Goal: Transaction & Acquisition: Purchase product/service

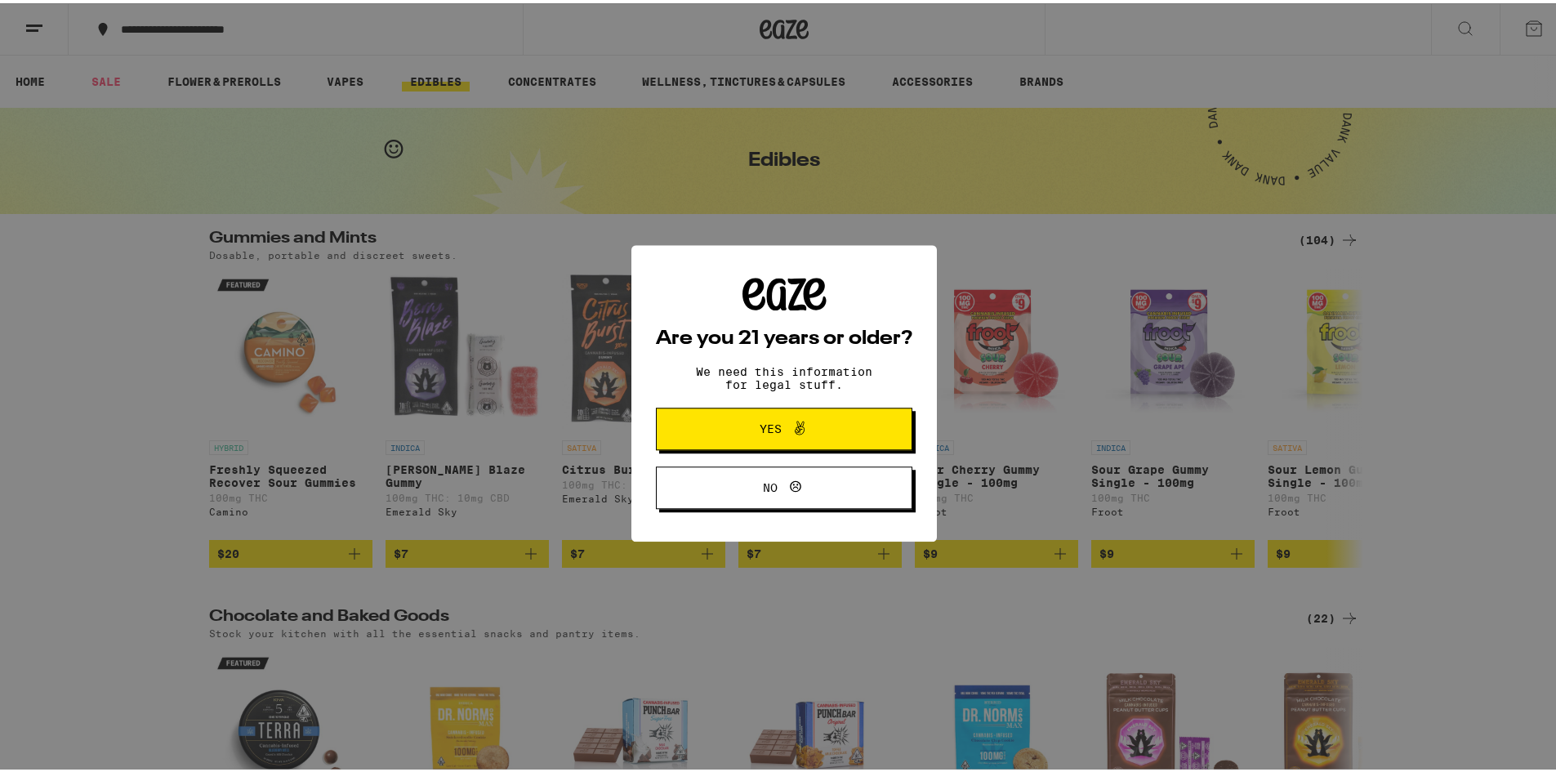
click at [794, 412] on button "Yes" at bounding box center [784, 421] width 256 height 42
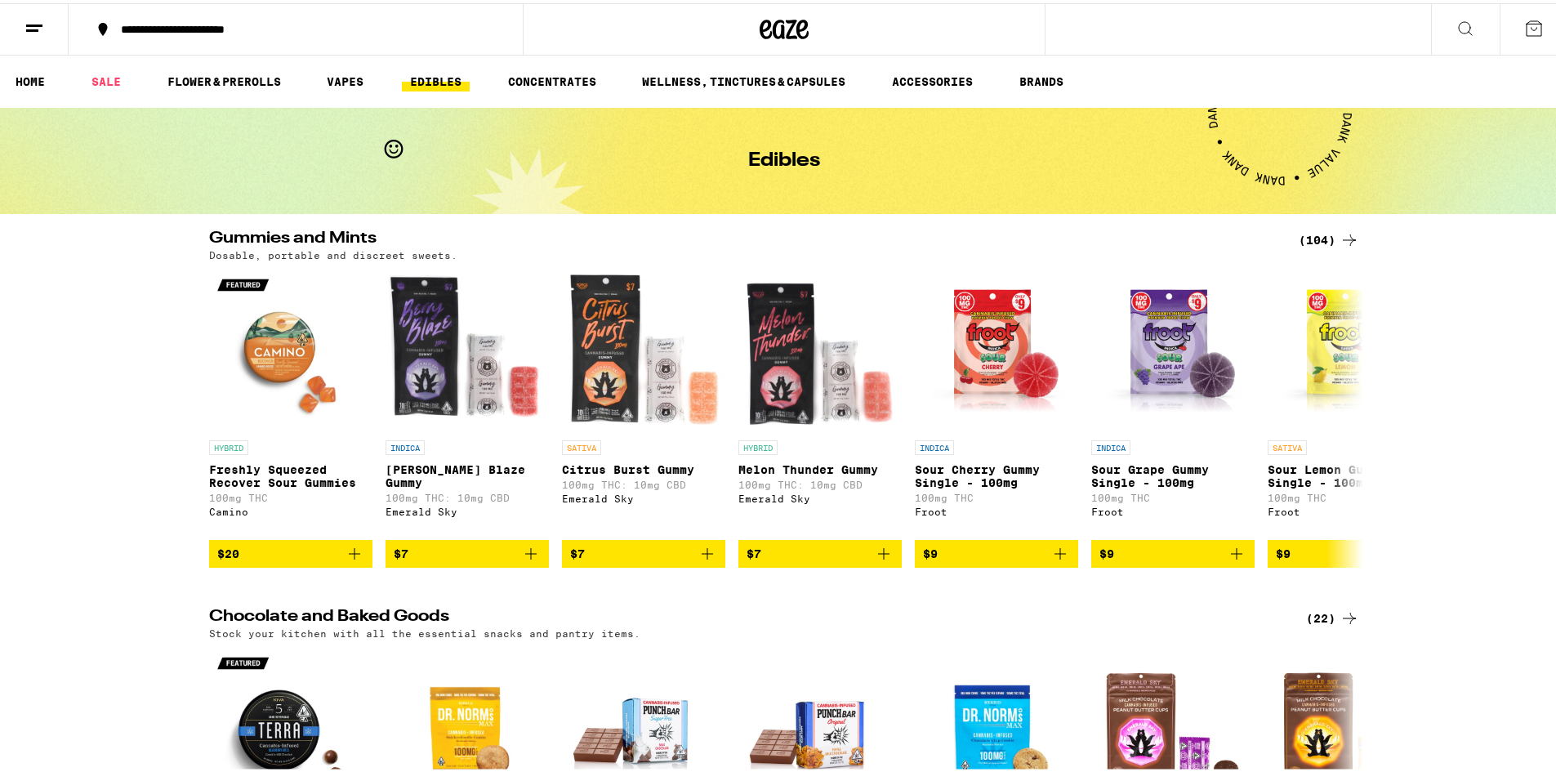
click at [443, 78] on link "EDIBLES" at bounding box center [436, 79] width 68 height 20
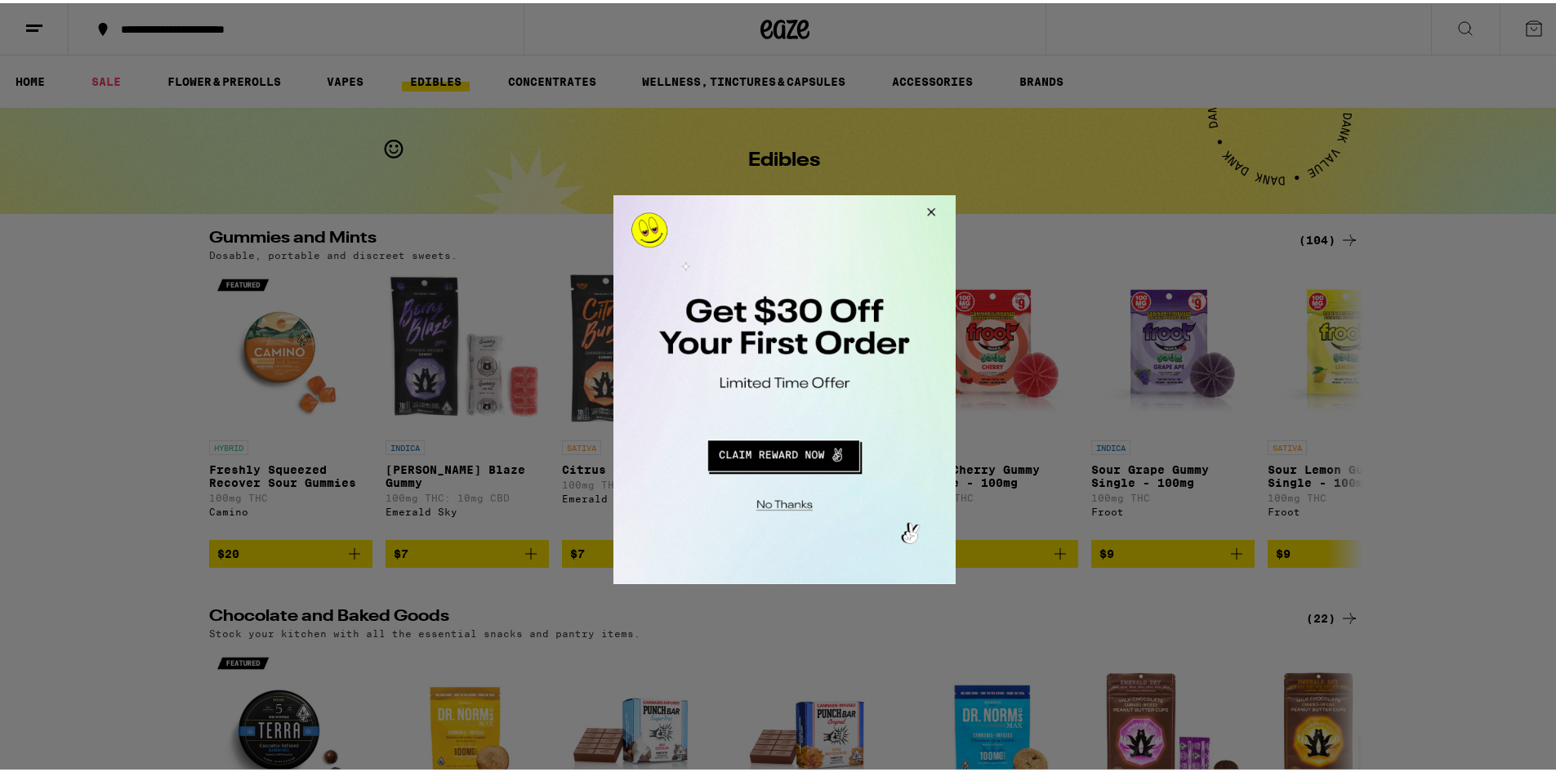
click at [925, 214] on button "Close Modal" at bounding box center [928, 213] width 44 height 39
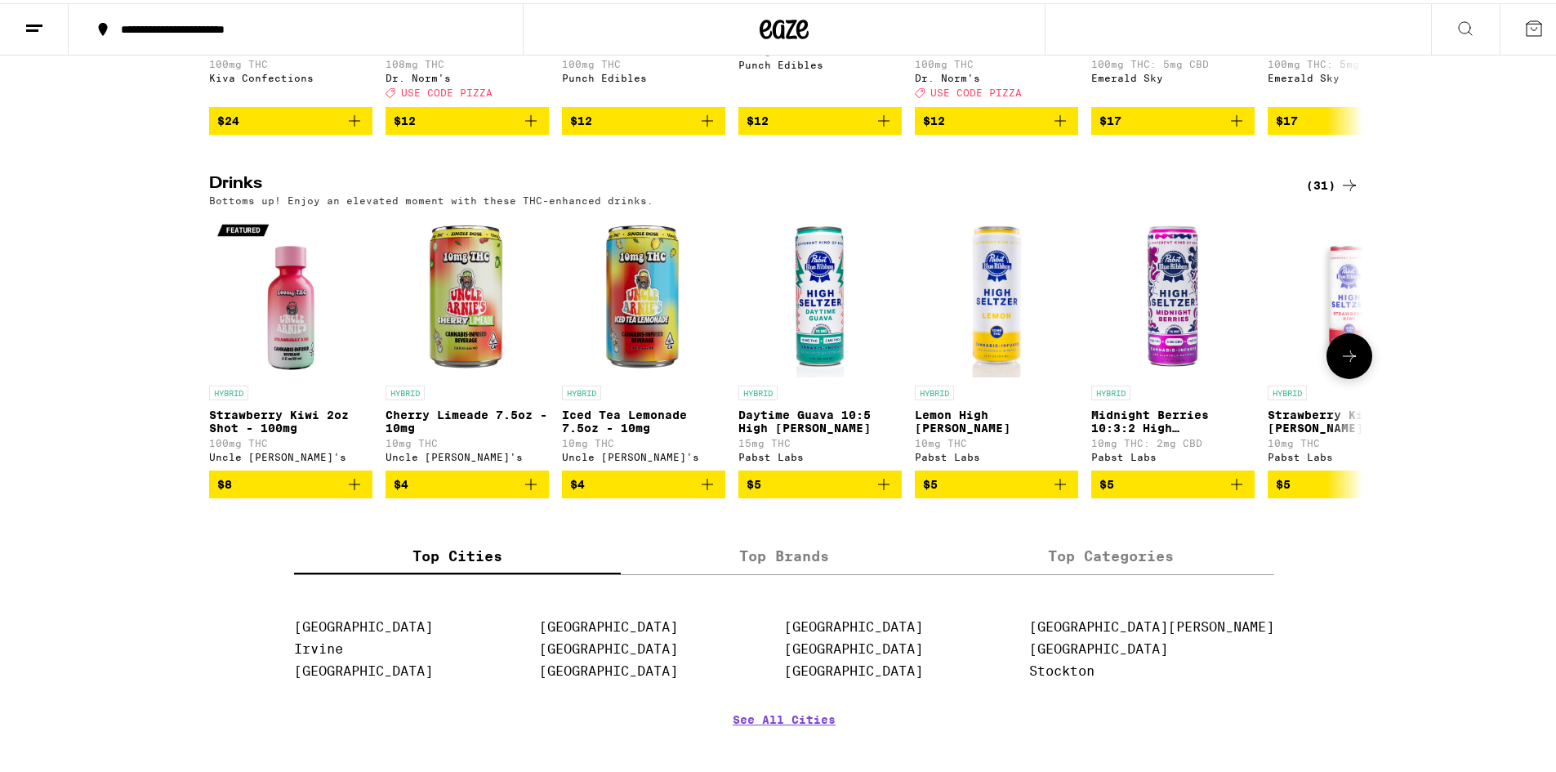
scroll to position [817, 0]
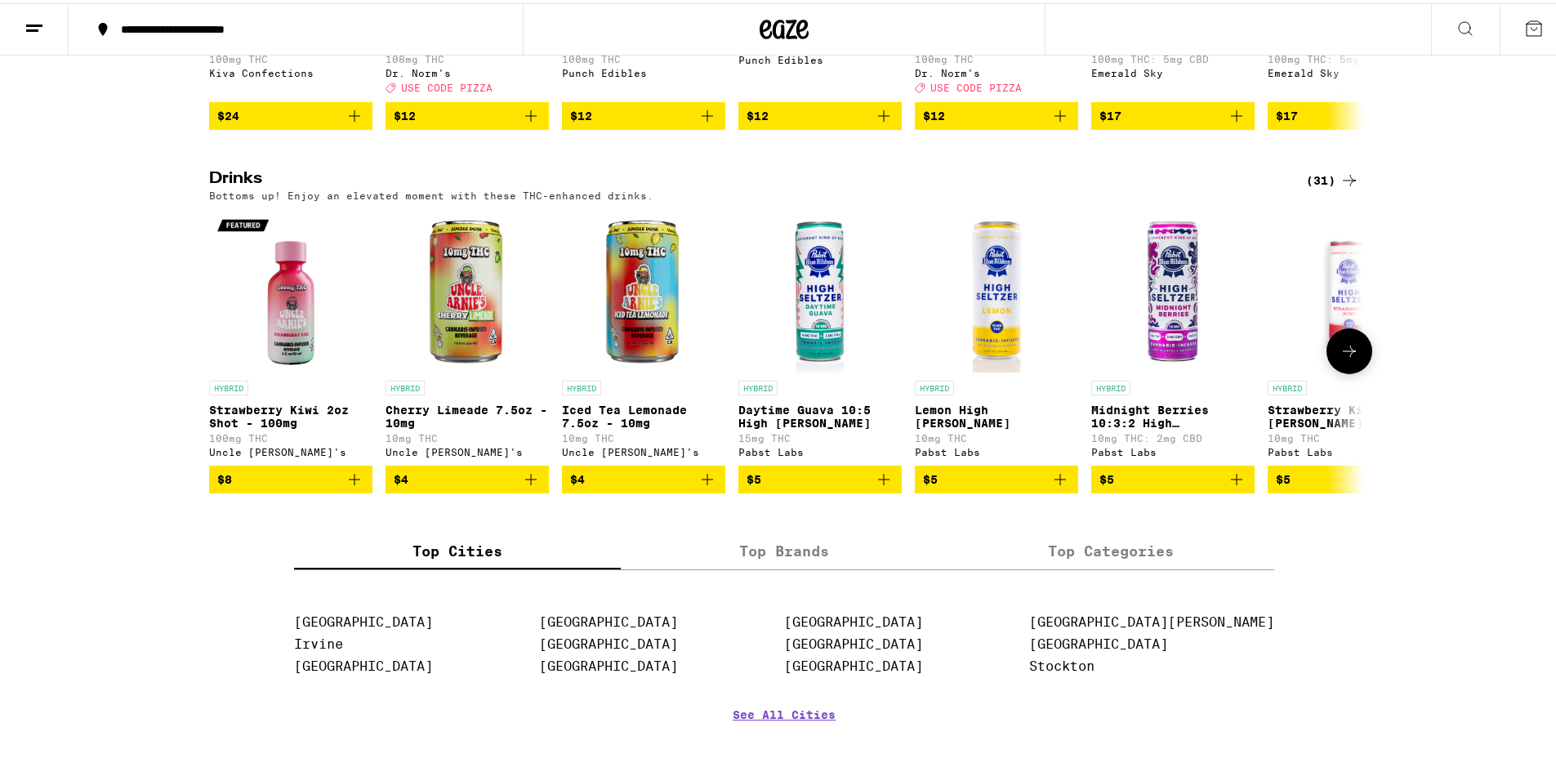
click at [1343, 358] on icon at bounding box center [1349, 348] width 20 height 20
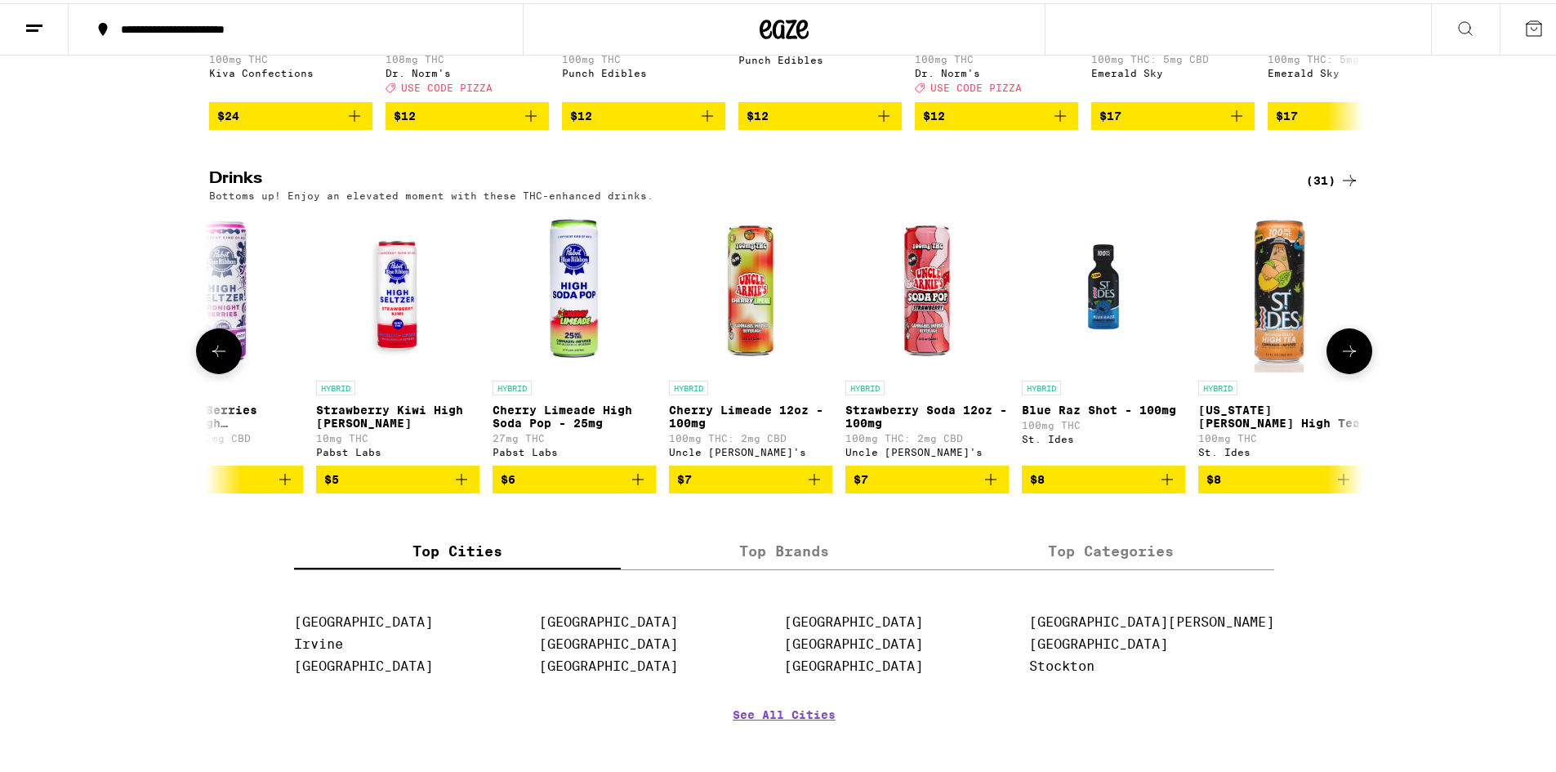
scroll to position [0, 972]
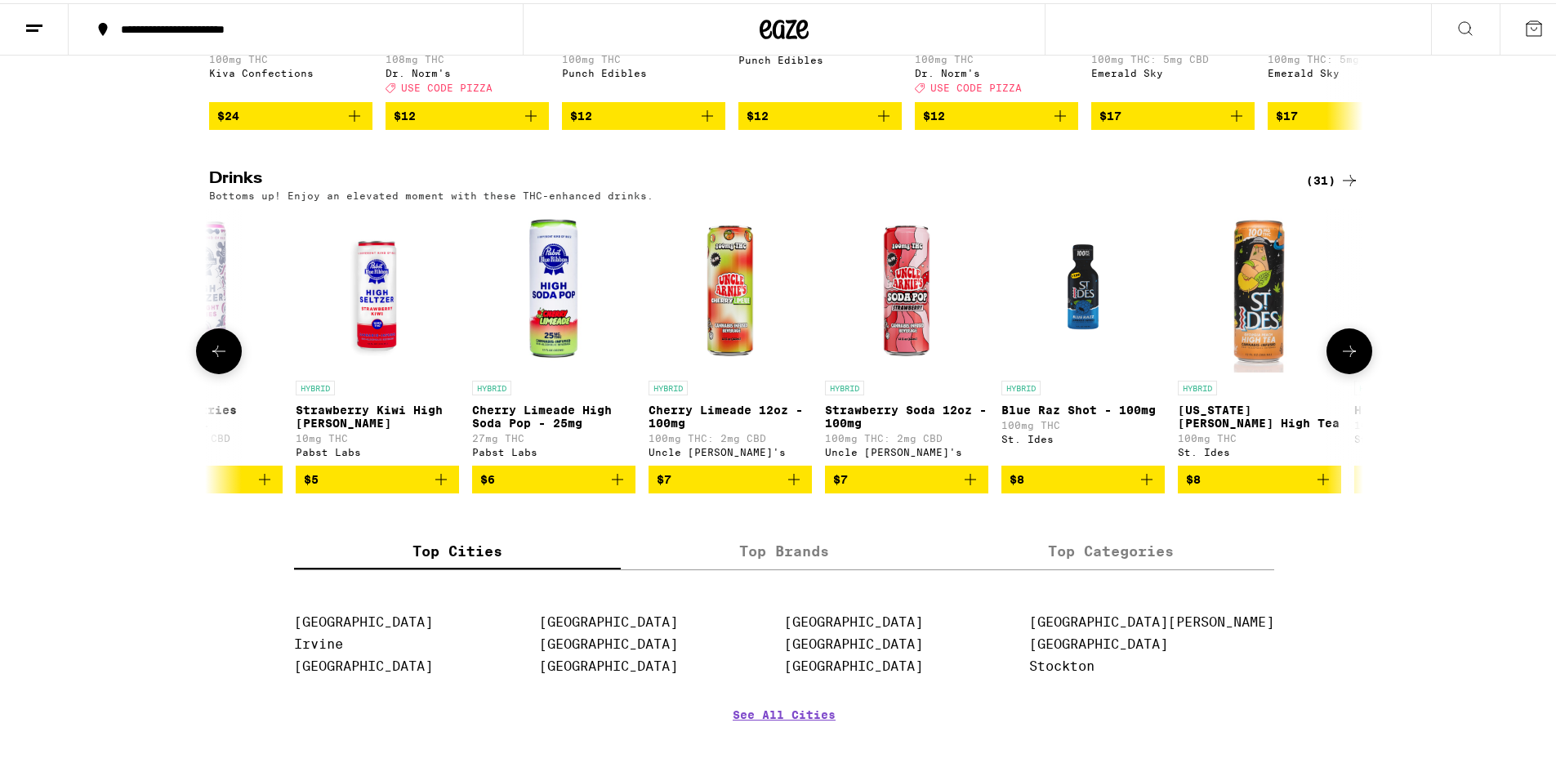
click at [1343, 358] on icon at bounding box center [1349, 348] width 20 height 20
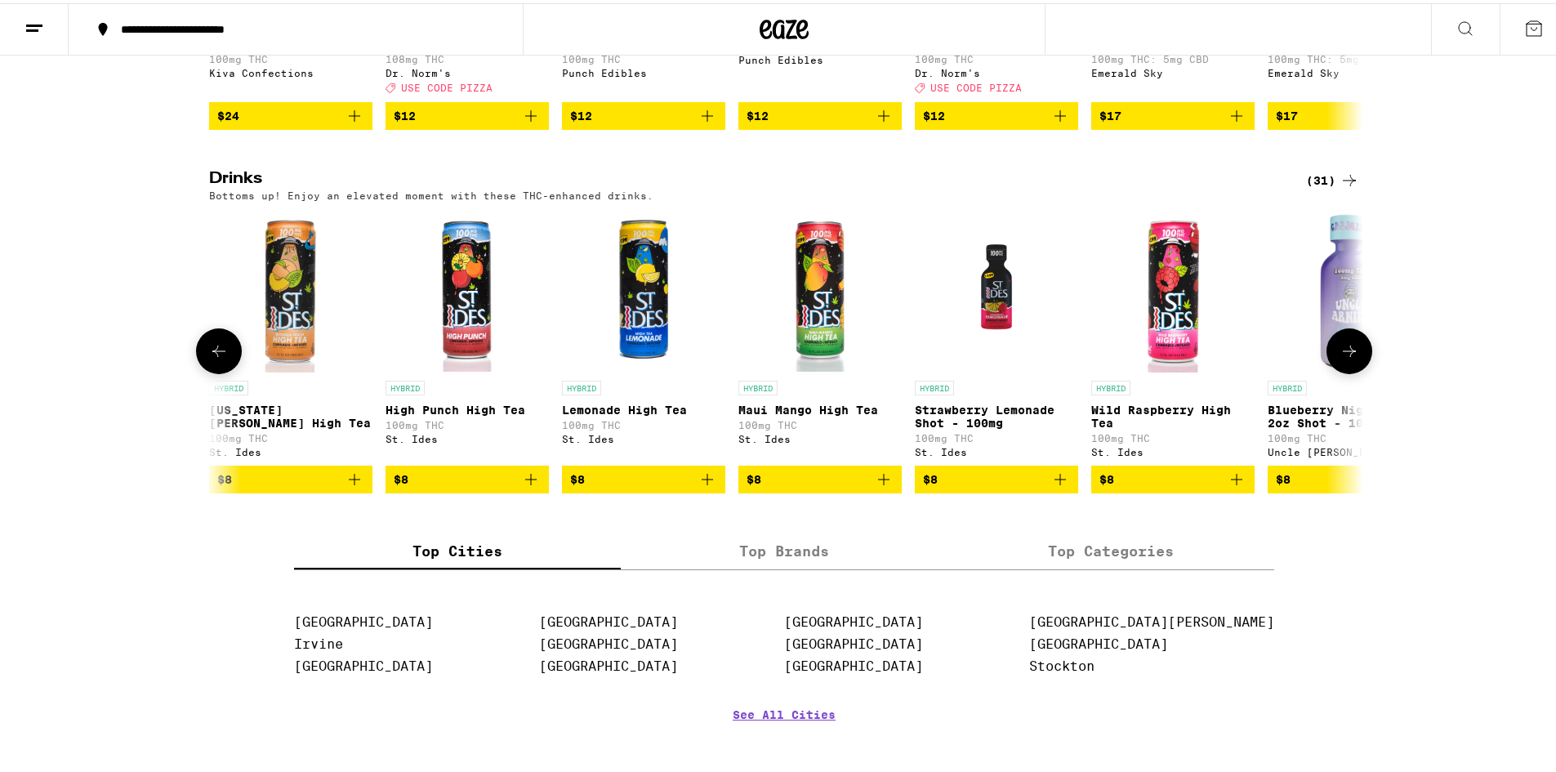
scroll to position [0, 1944]
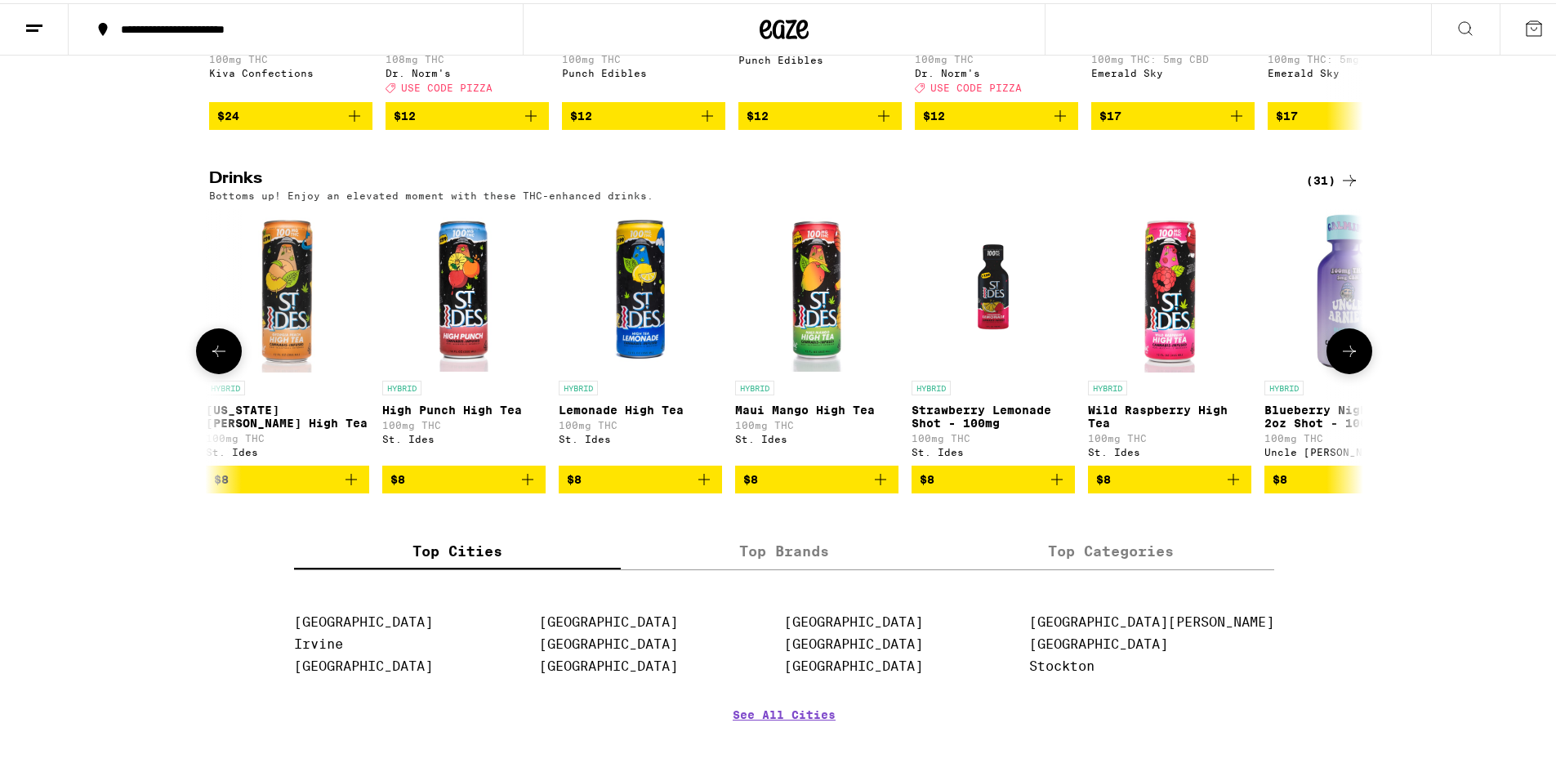
click at [1339, 367] on button at bounding box center [1349, 348] width 46 height 46
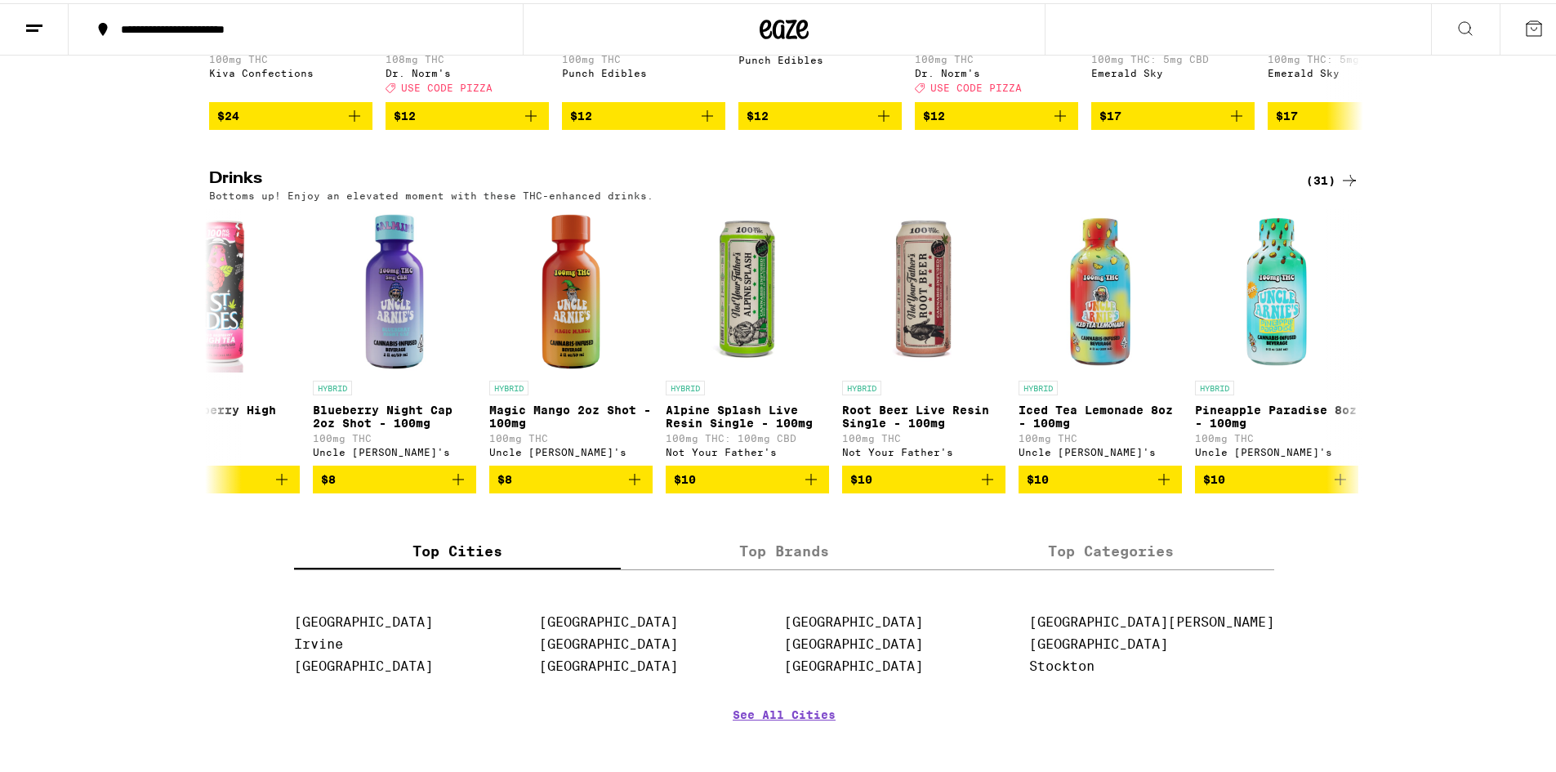
scroll to position [0, 2916]
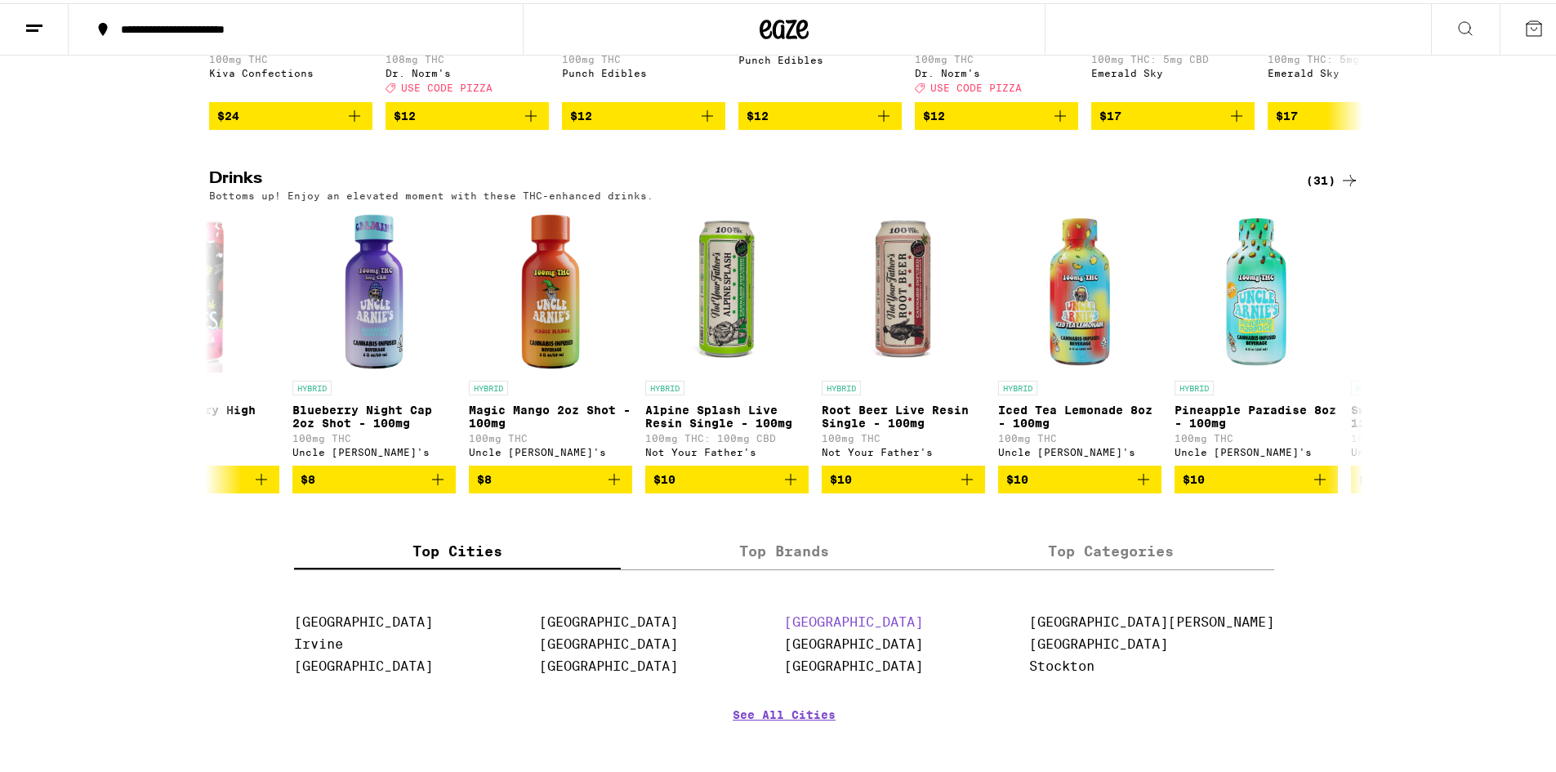
click at [923, 626] on link "[GEOGRAPHIC_DATA]" at bounding box center [853, 619] width 139 height 16
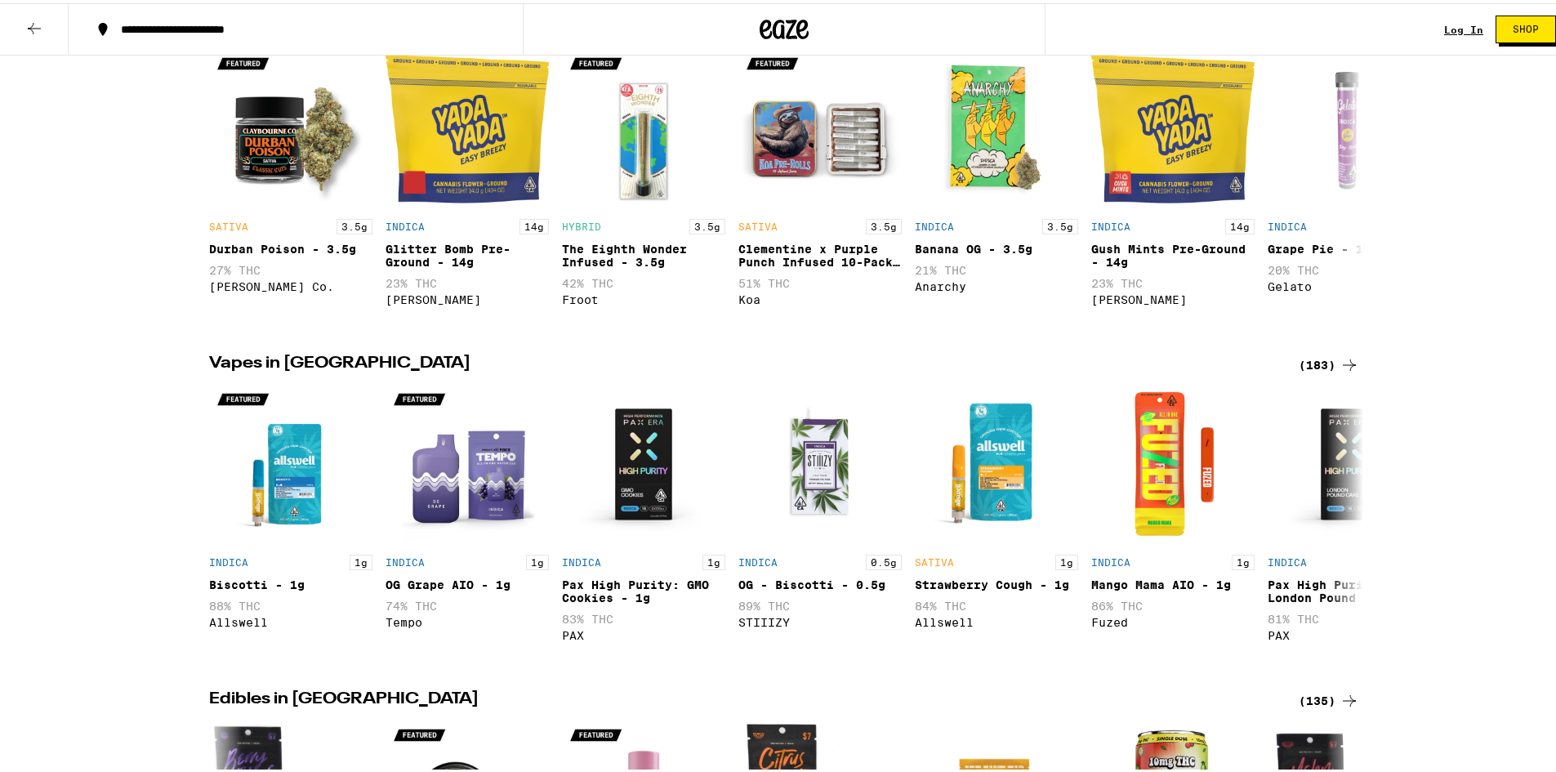
scroll to position [490, 0]
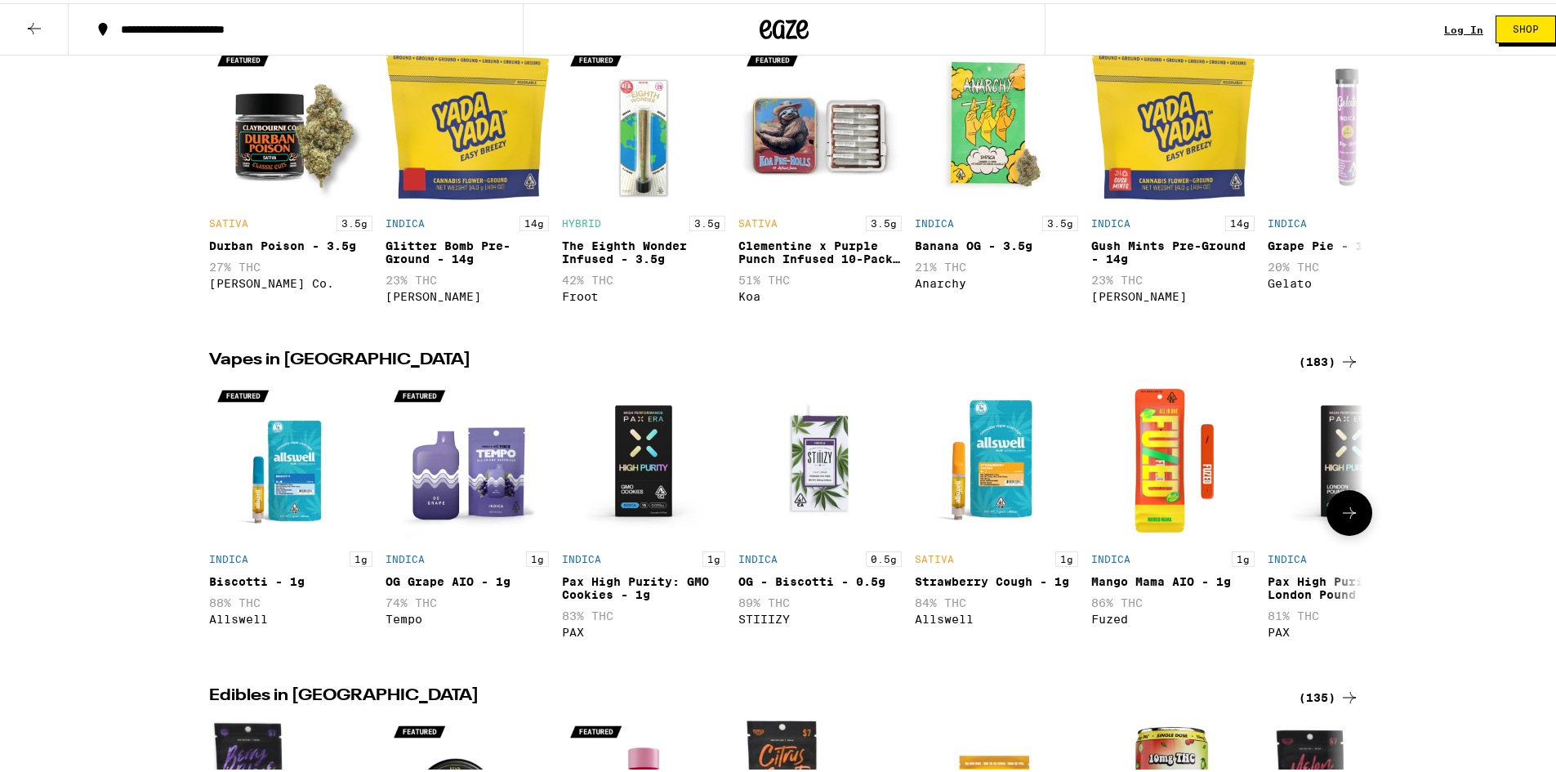
click at [1350, 510] on button at bounding box center [1349, 510] width 46 height 46
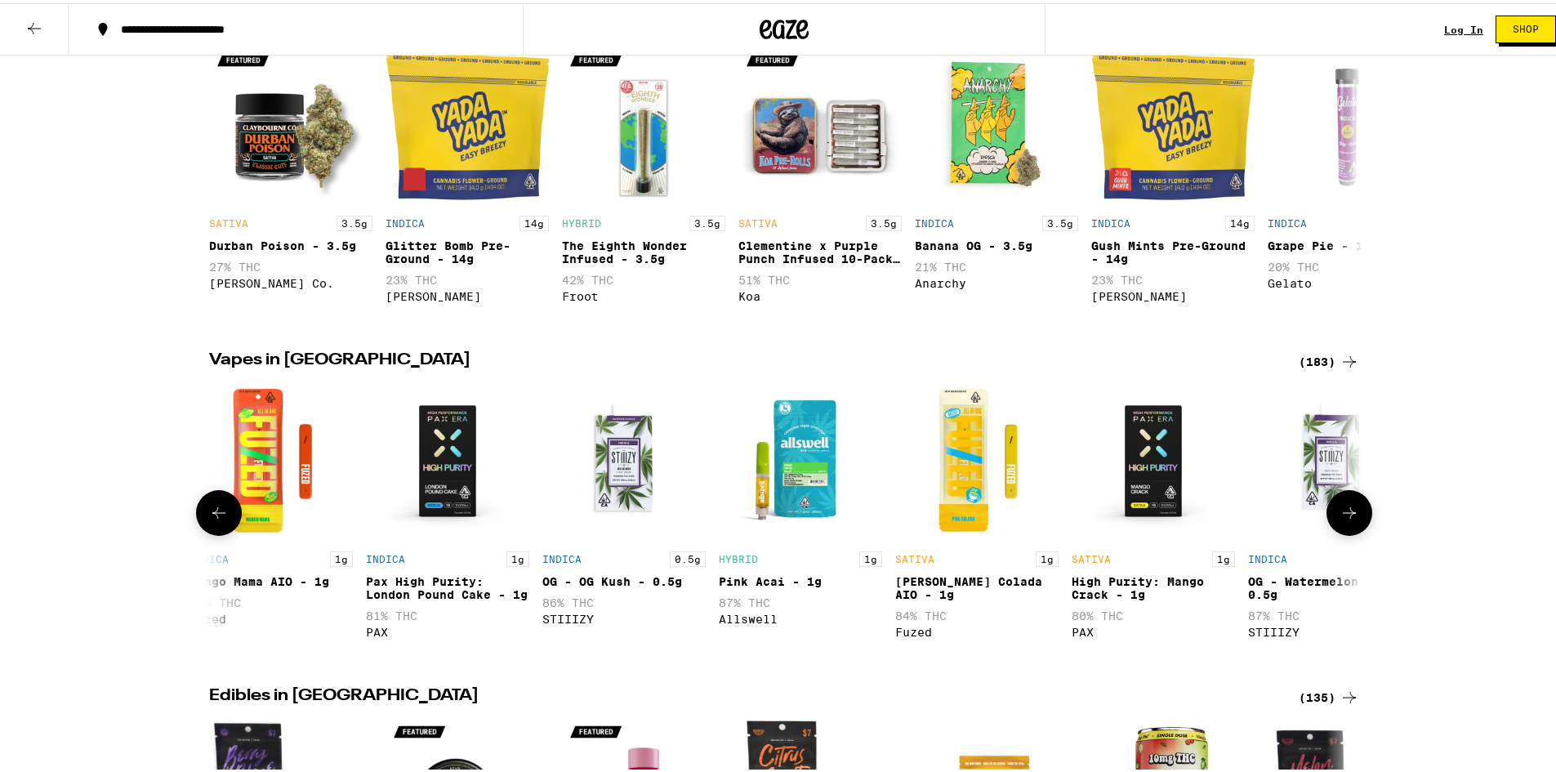
scroll to position [0, 972]
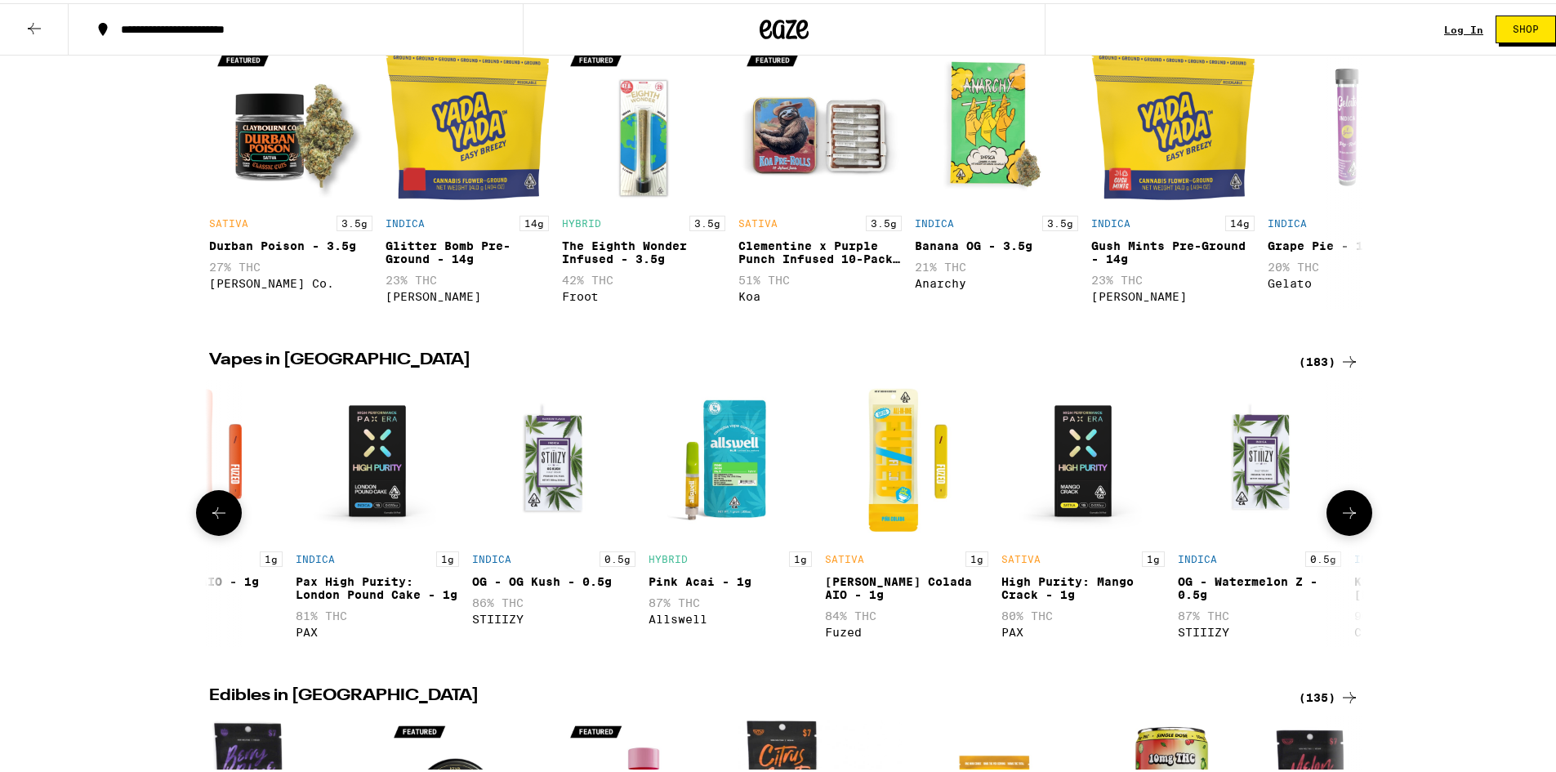
click at [1349, 510] on button at bounding box center [1349, 510] width 46 height 46
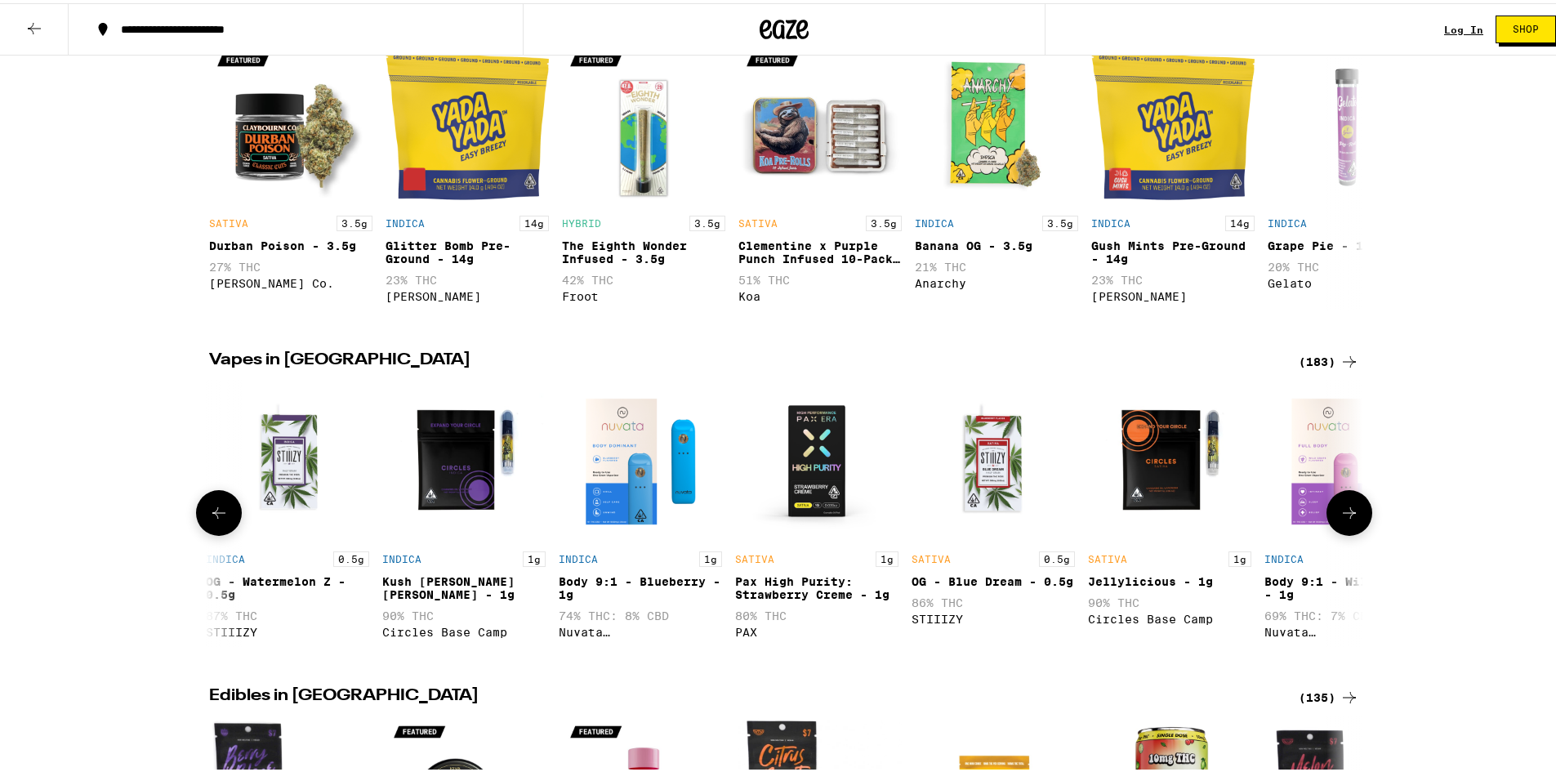
click at [1348, 510] on button at bounding box center [1349, 510] width 46 height 46
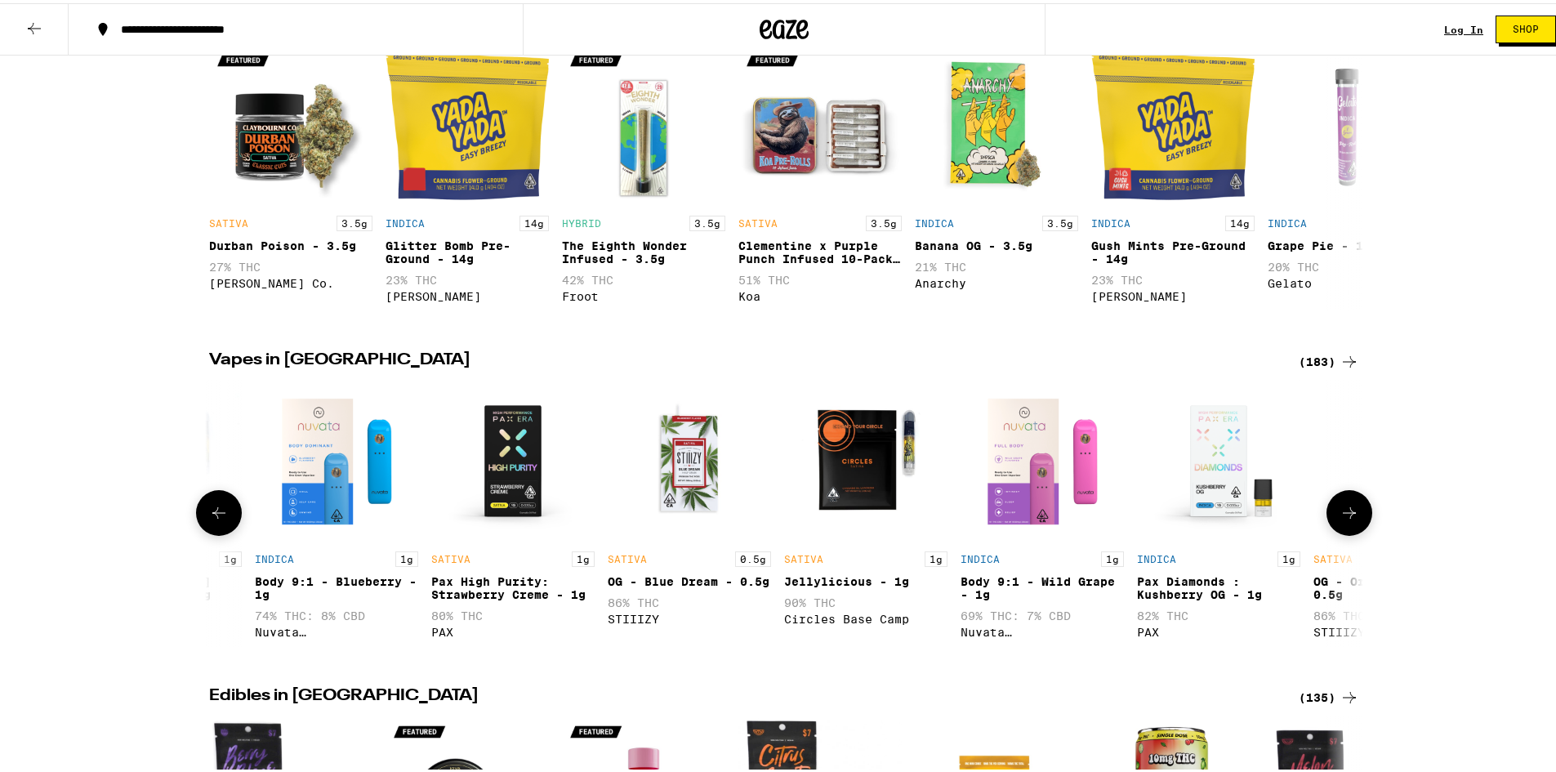
scroll to position [0, 2378]
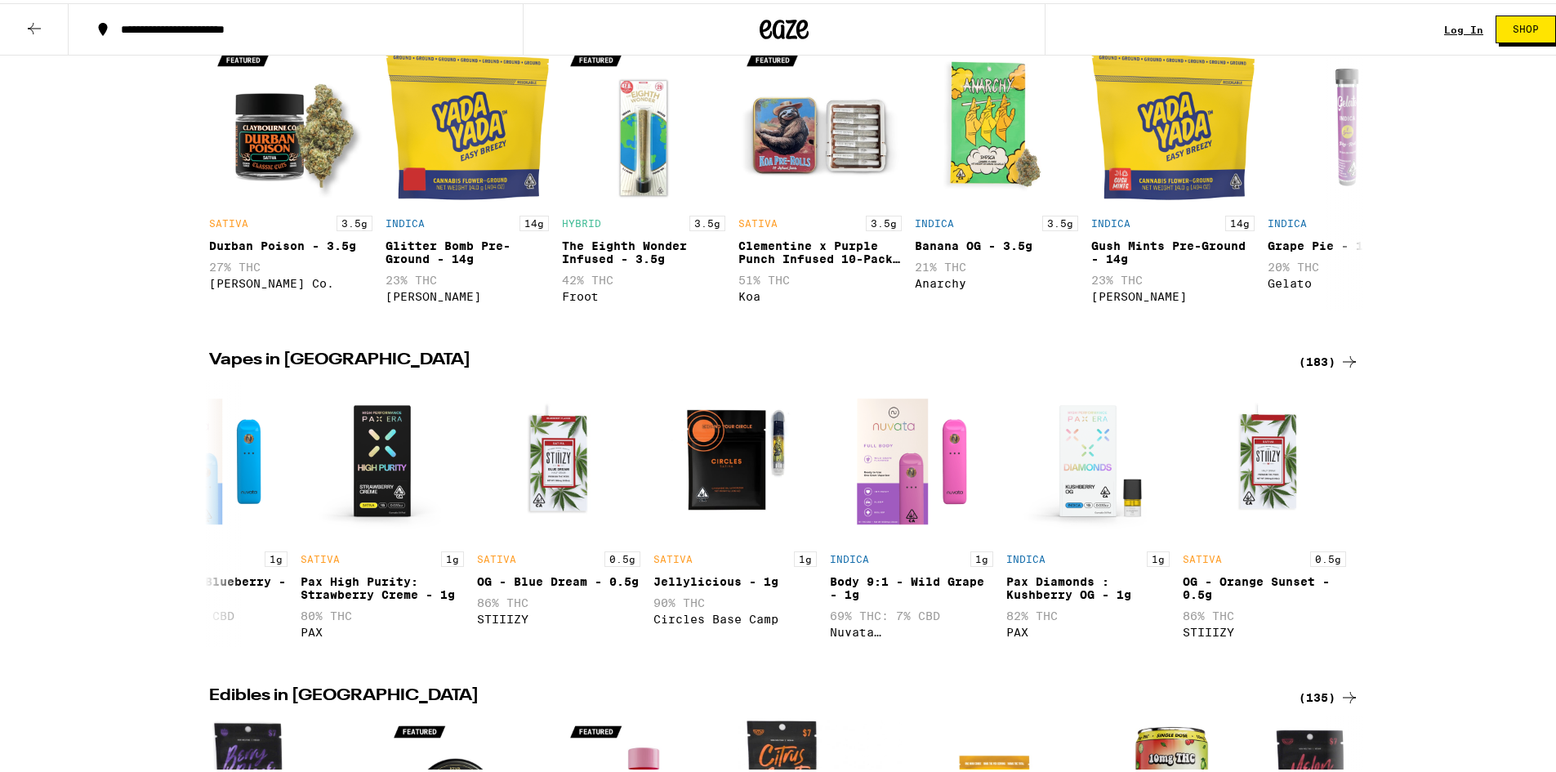
click at [1325, 368] on div "(183)" at bounding box center [1329, 359] width 60 height 20
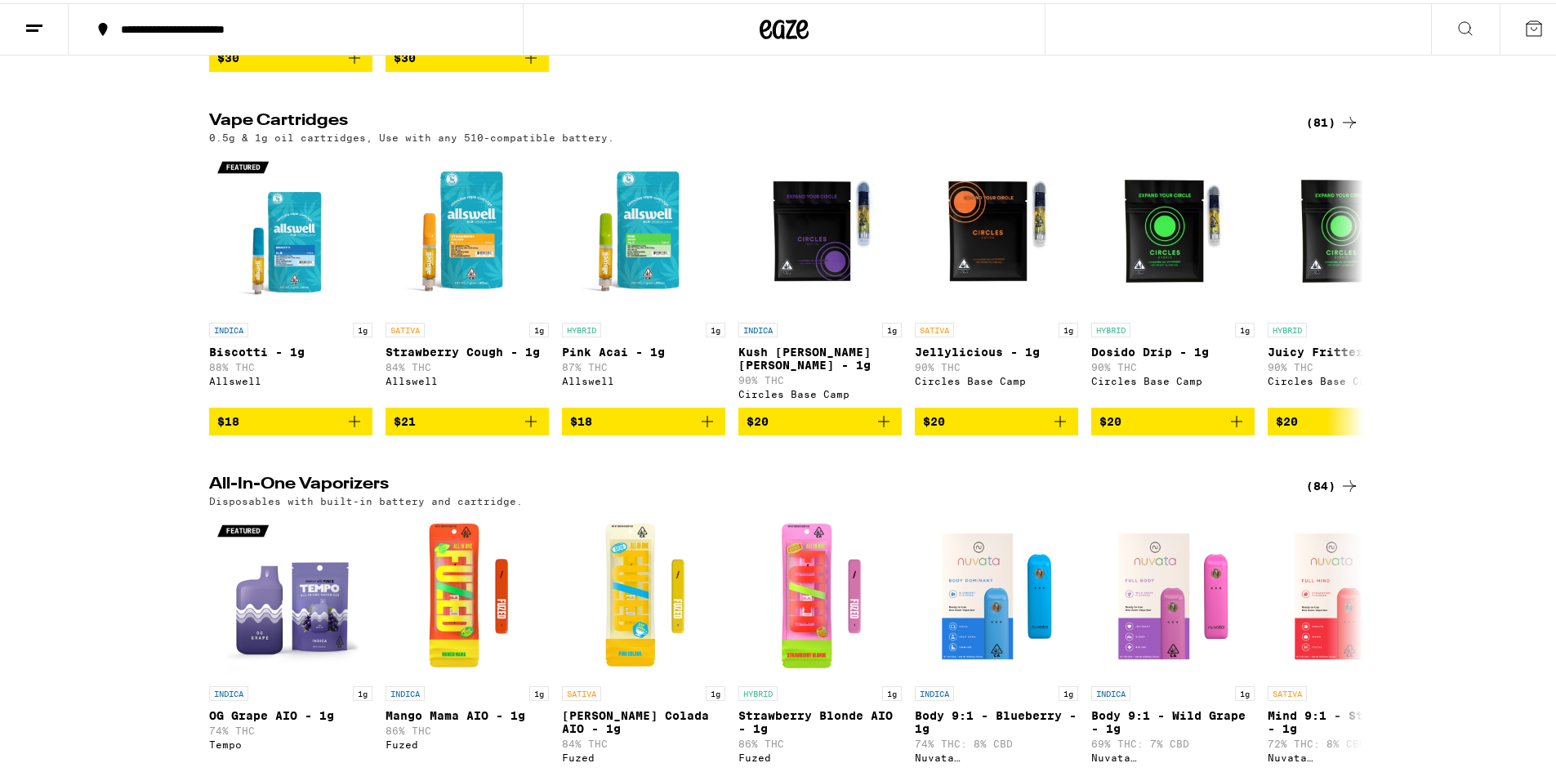
scroll to position [490, 0]
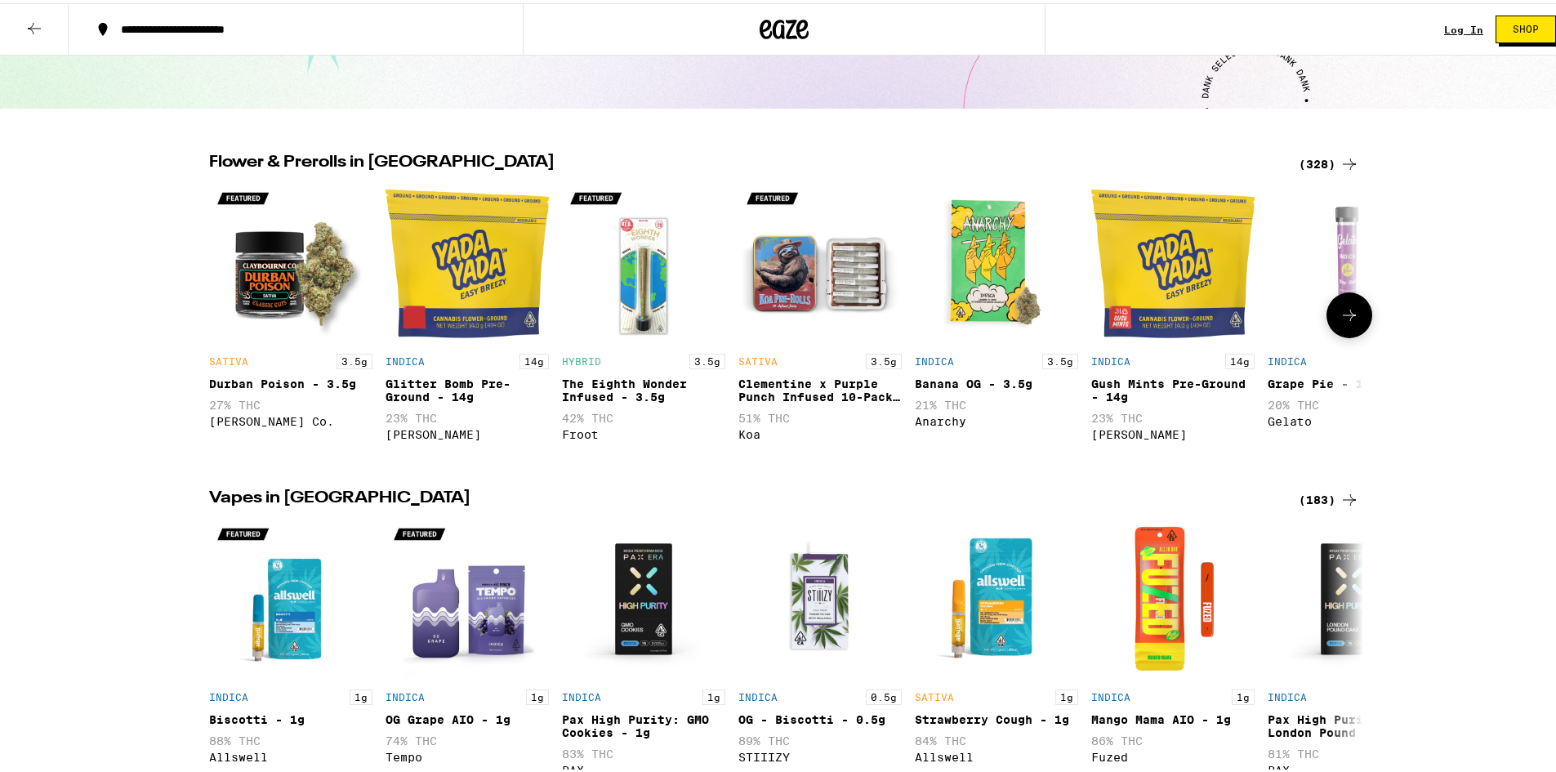
scroll to position [327, 0]
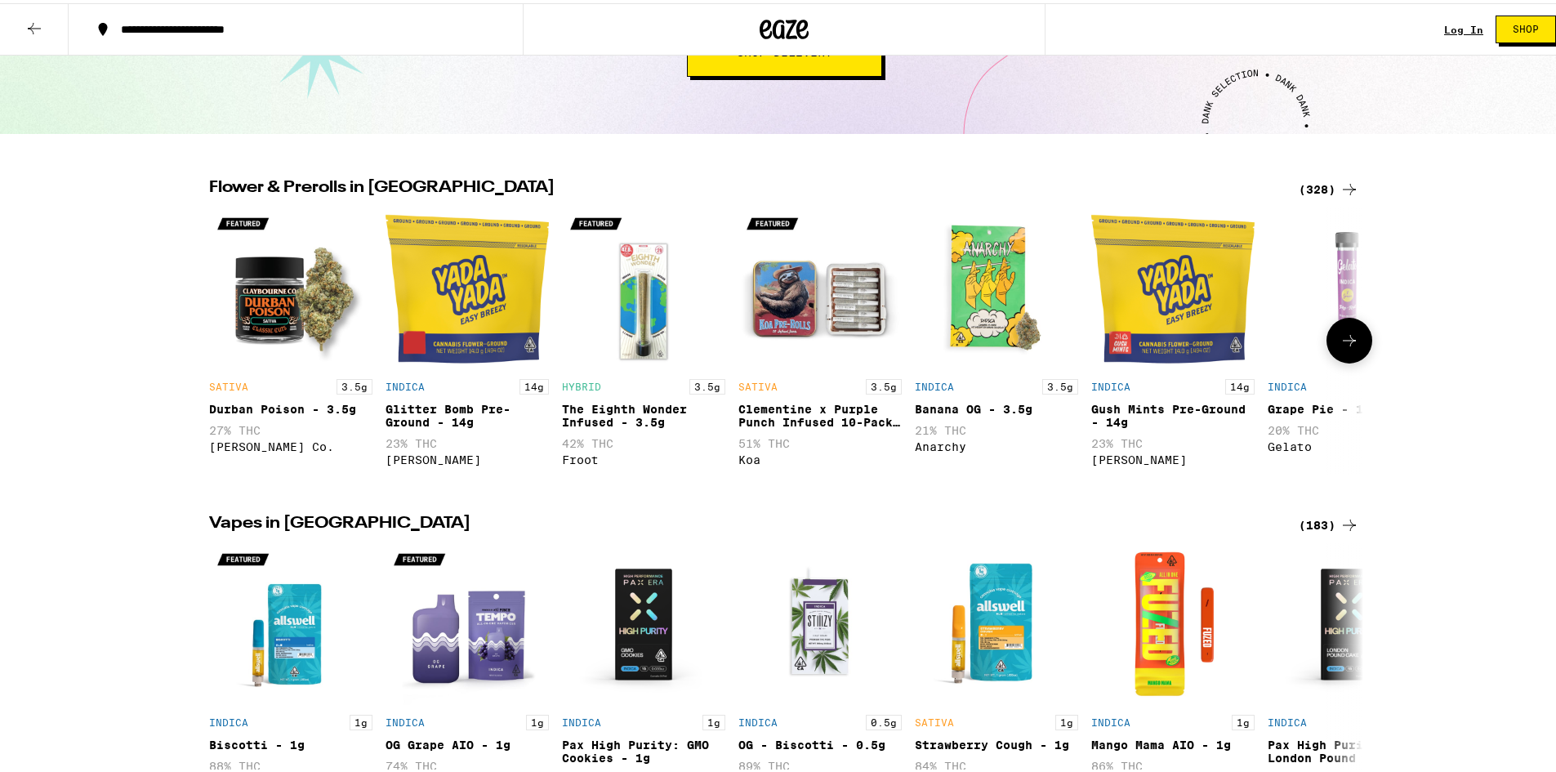
click at [1336, 332] on button at bounding box center [1349, 337] width 46 height 46
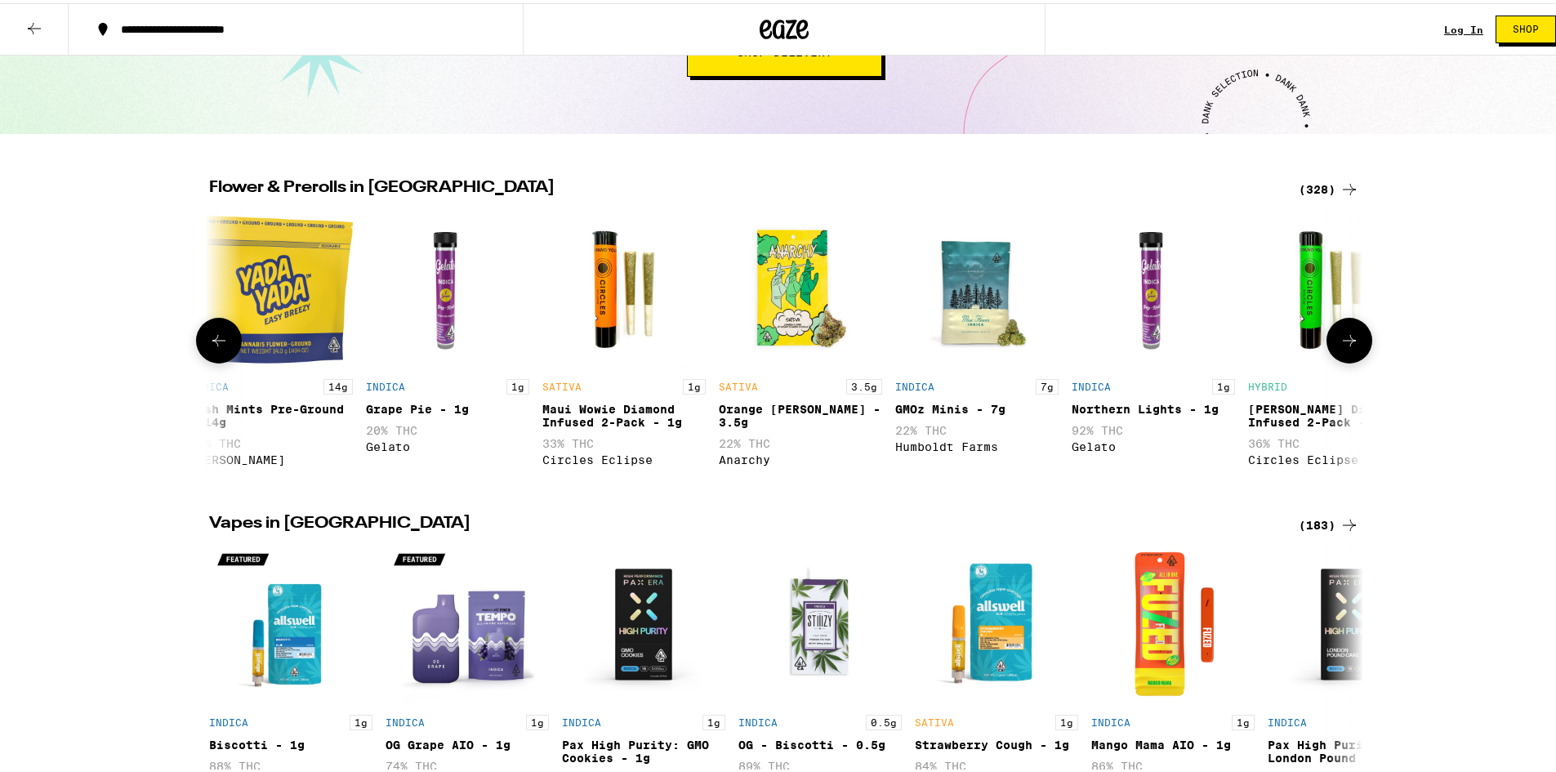
scroll to position [0, 972]
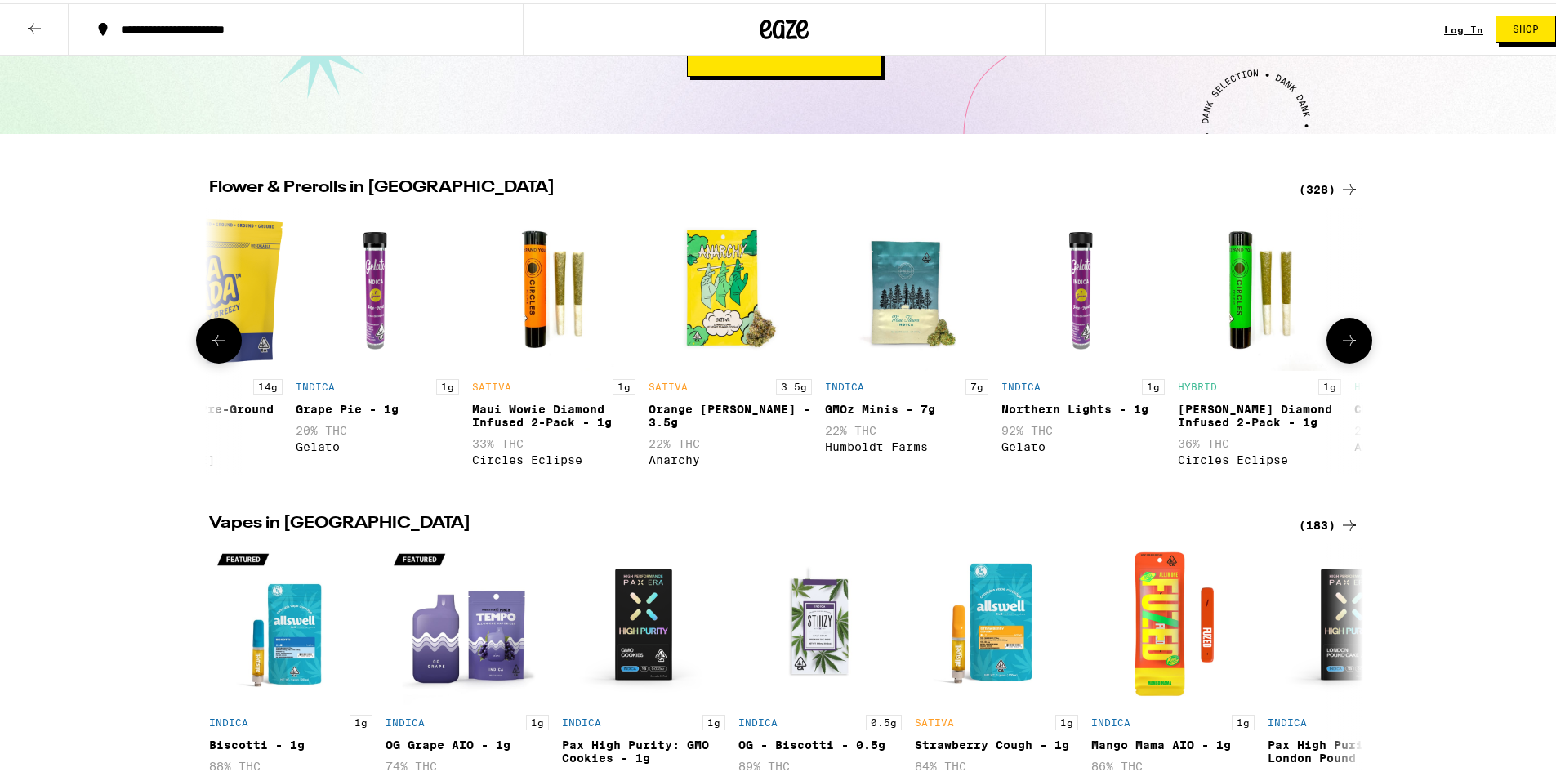
click at [1336, 332] on button at bounding box center [1349, 337] width 46 height 46
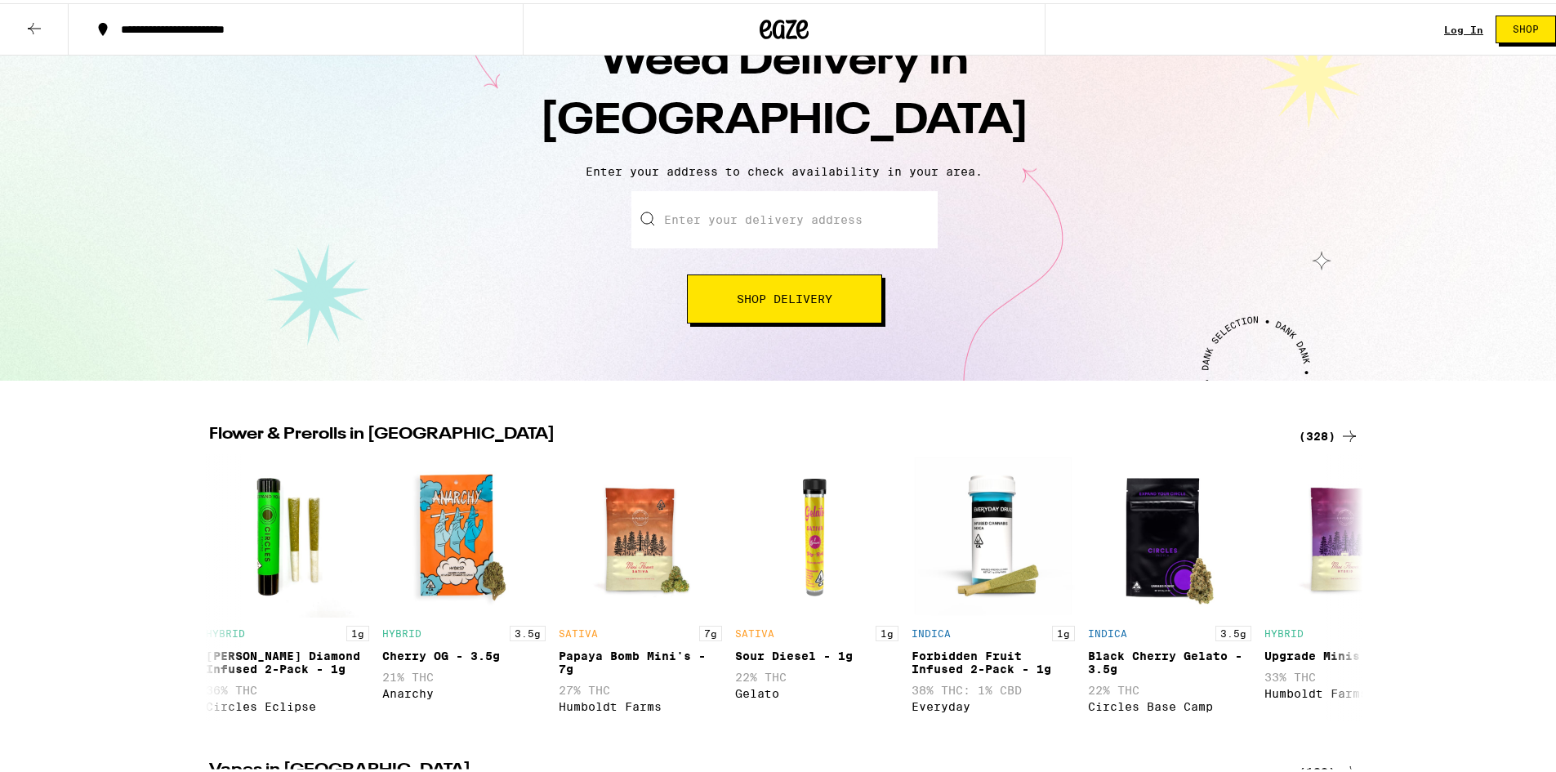
scroll to position [0, 0]
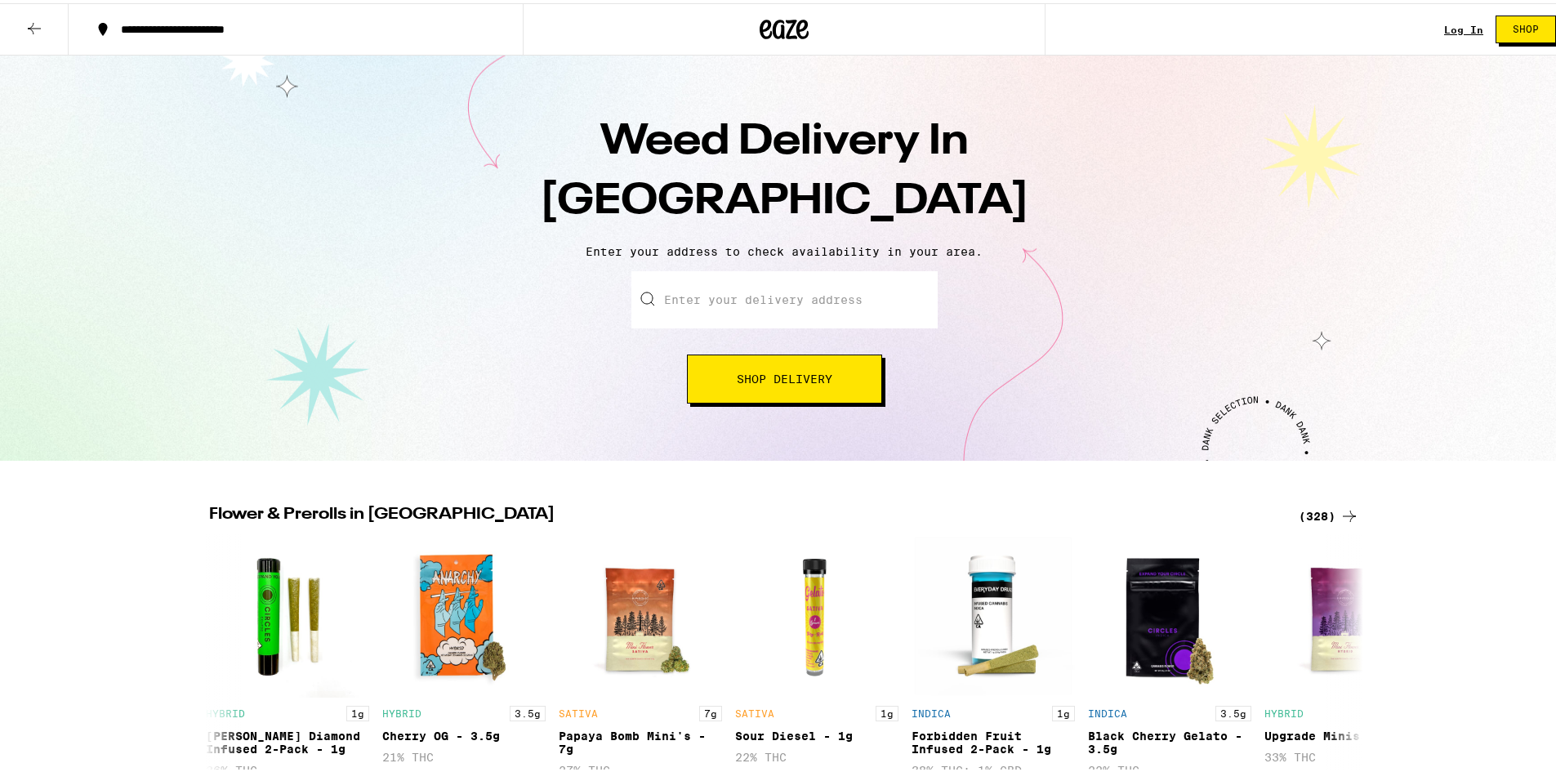
click at [794, 406] on div "Weed Delivery In Sacramento Enter your address to check availability in your ar…" at bounding box center [784, 254] width 1568 height 405
click at [800, 391] on button "Shop Delivery" at bounding box center [784, 375] width 195 height 49
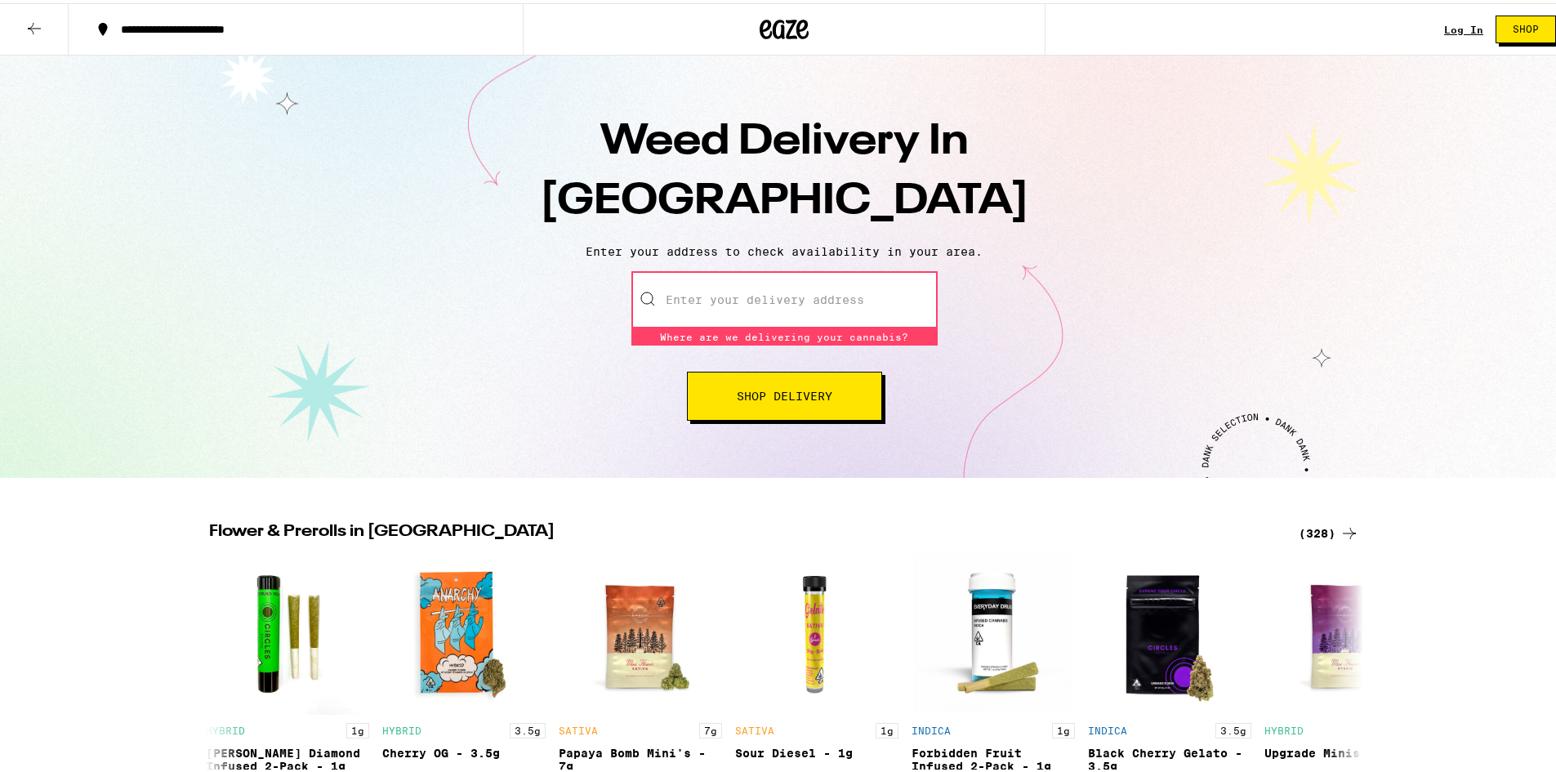
click at [760, 310] on input "Enter your delivery address" at bounding box center [784, 296] width 306 height 57
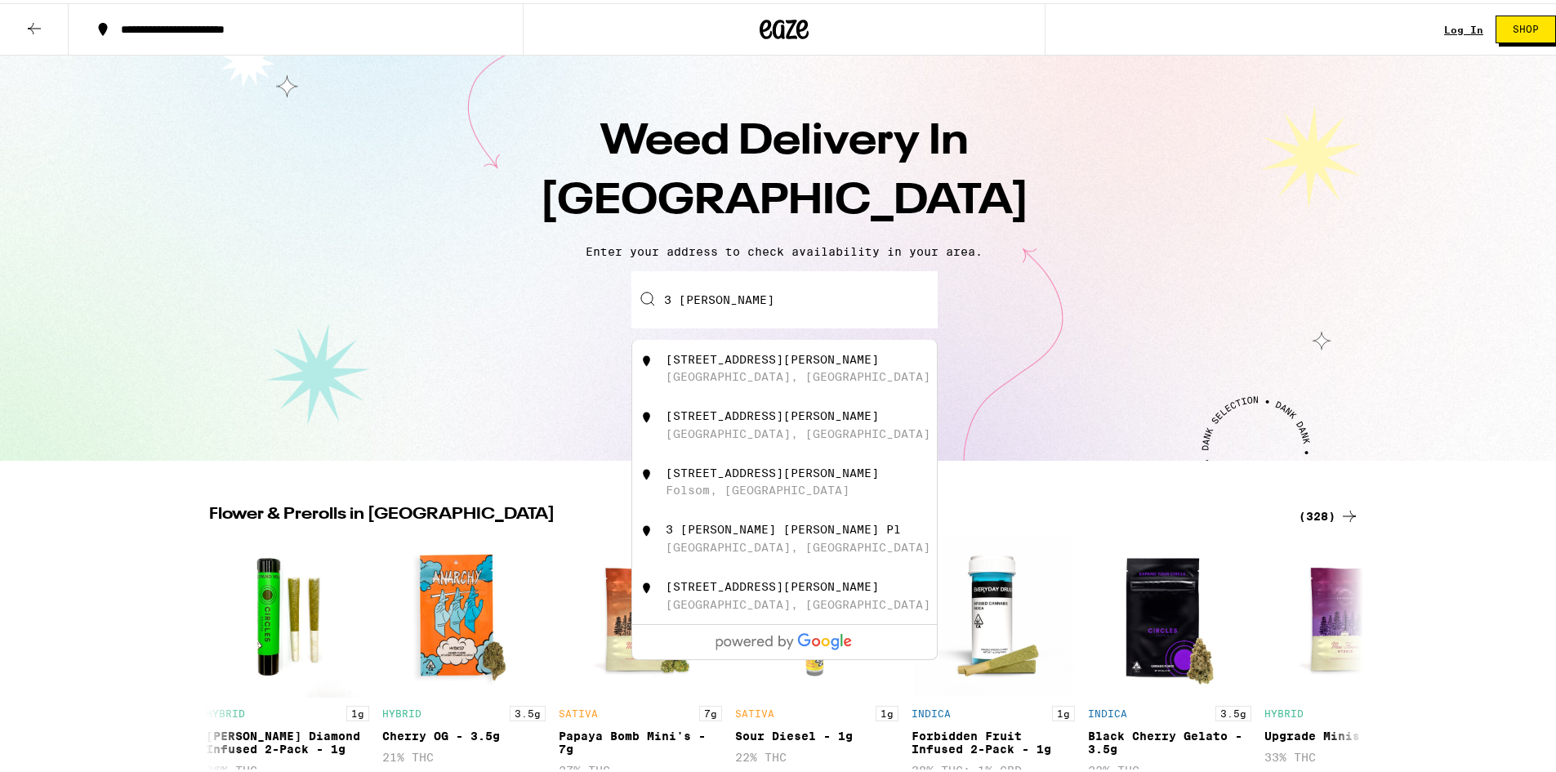
click at [754, 363] on div "3 Mary Watts Court" at bounding box center [772, 356] width 213 height 13
type input "3 Mary Watts Court, Sacramento, CA"
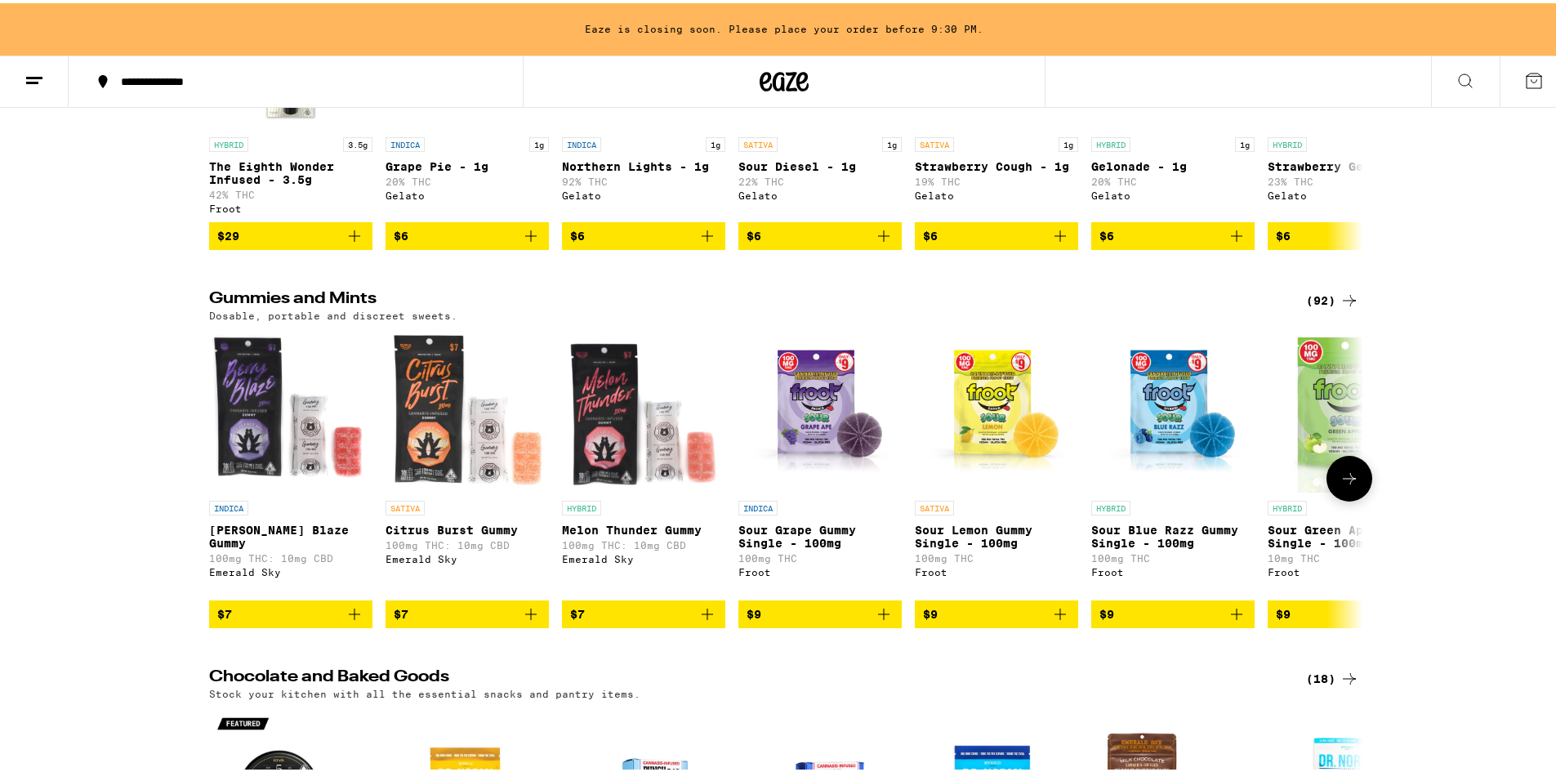
scroll to position [3348, 0]
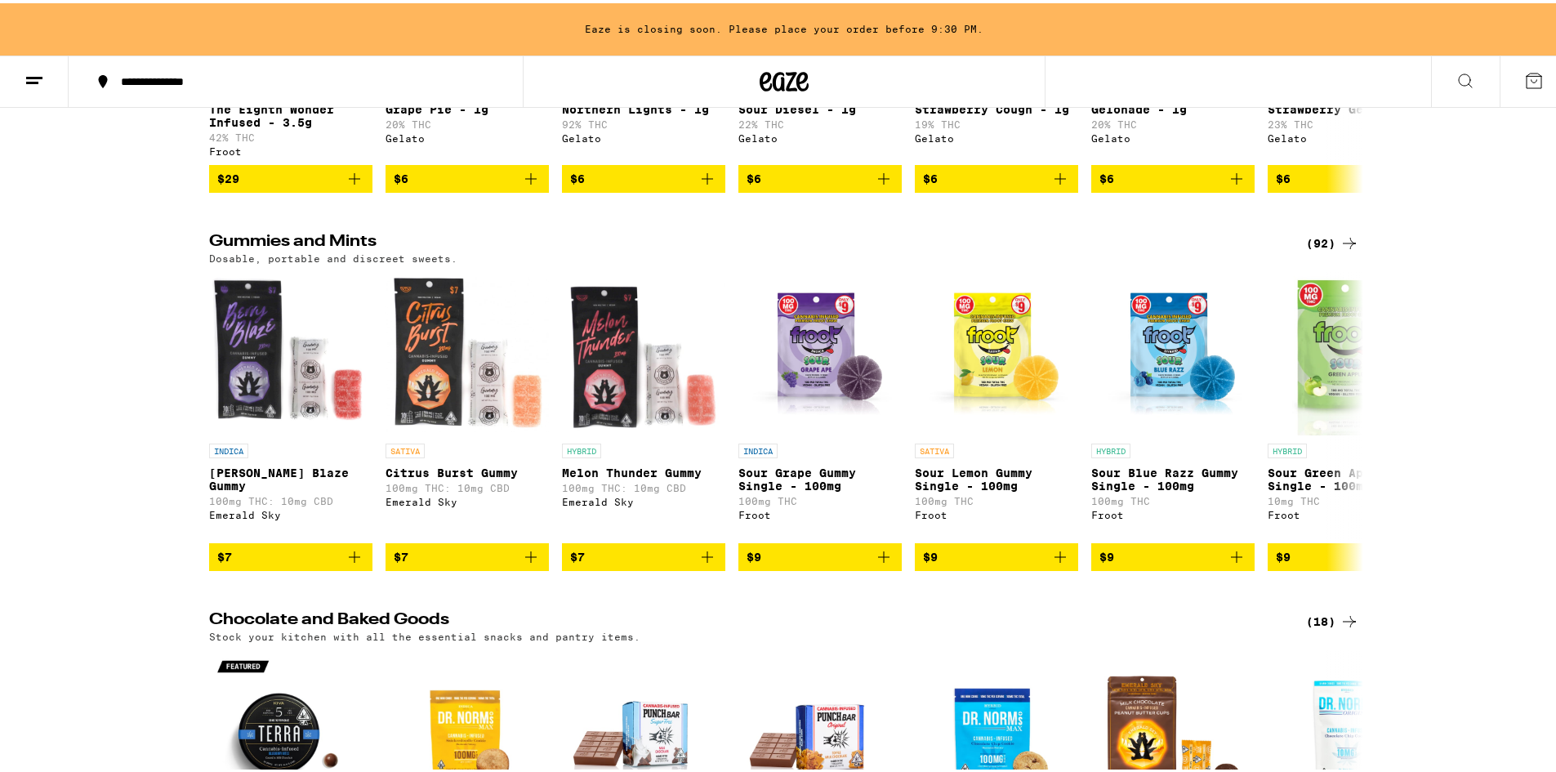
click at [1352, 261] on div "Dosable, portable and discreet sweets." at bounding box center [784, 255] width 1150 height 11
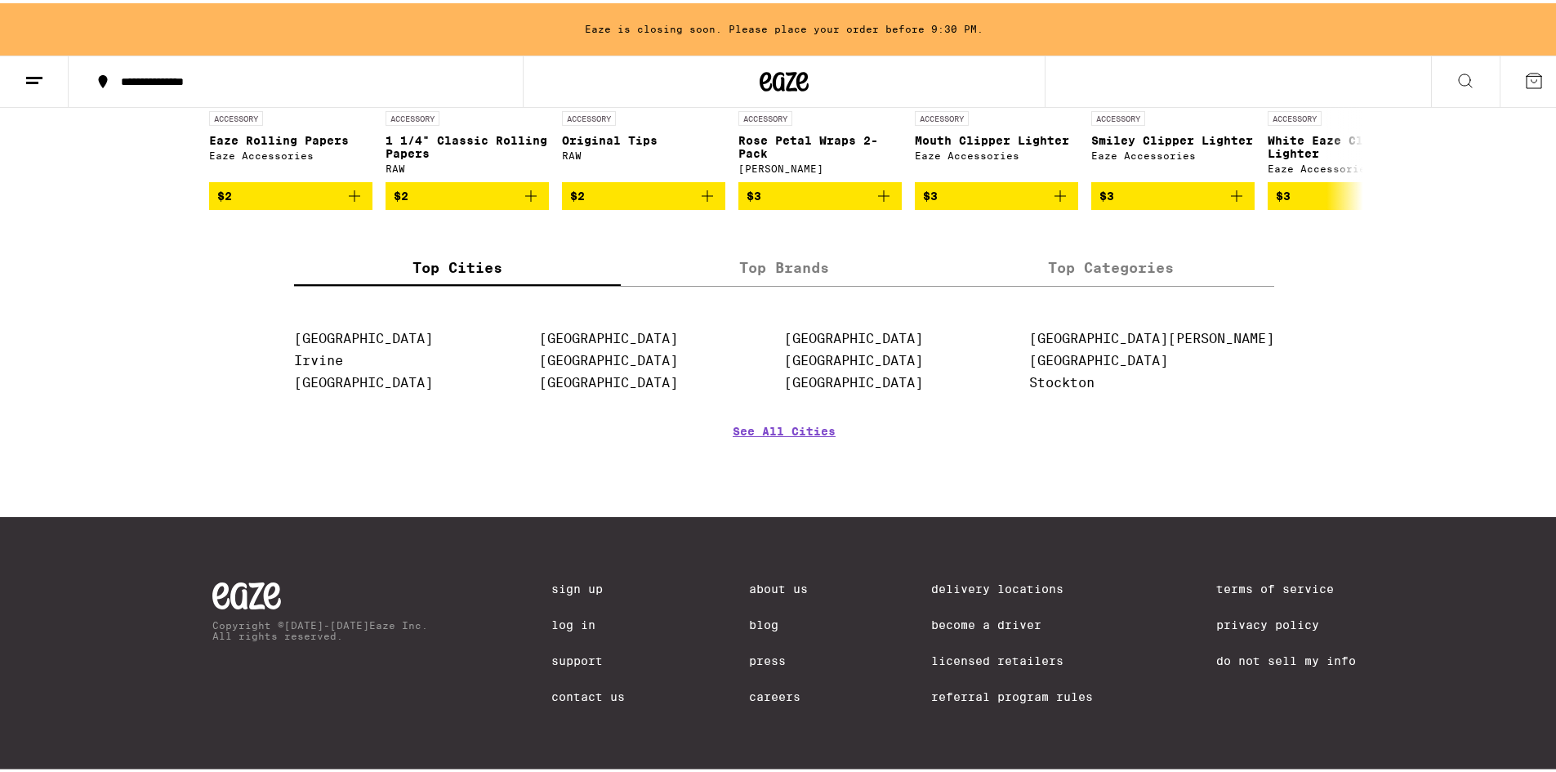
scroll to position [5874, 0]
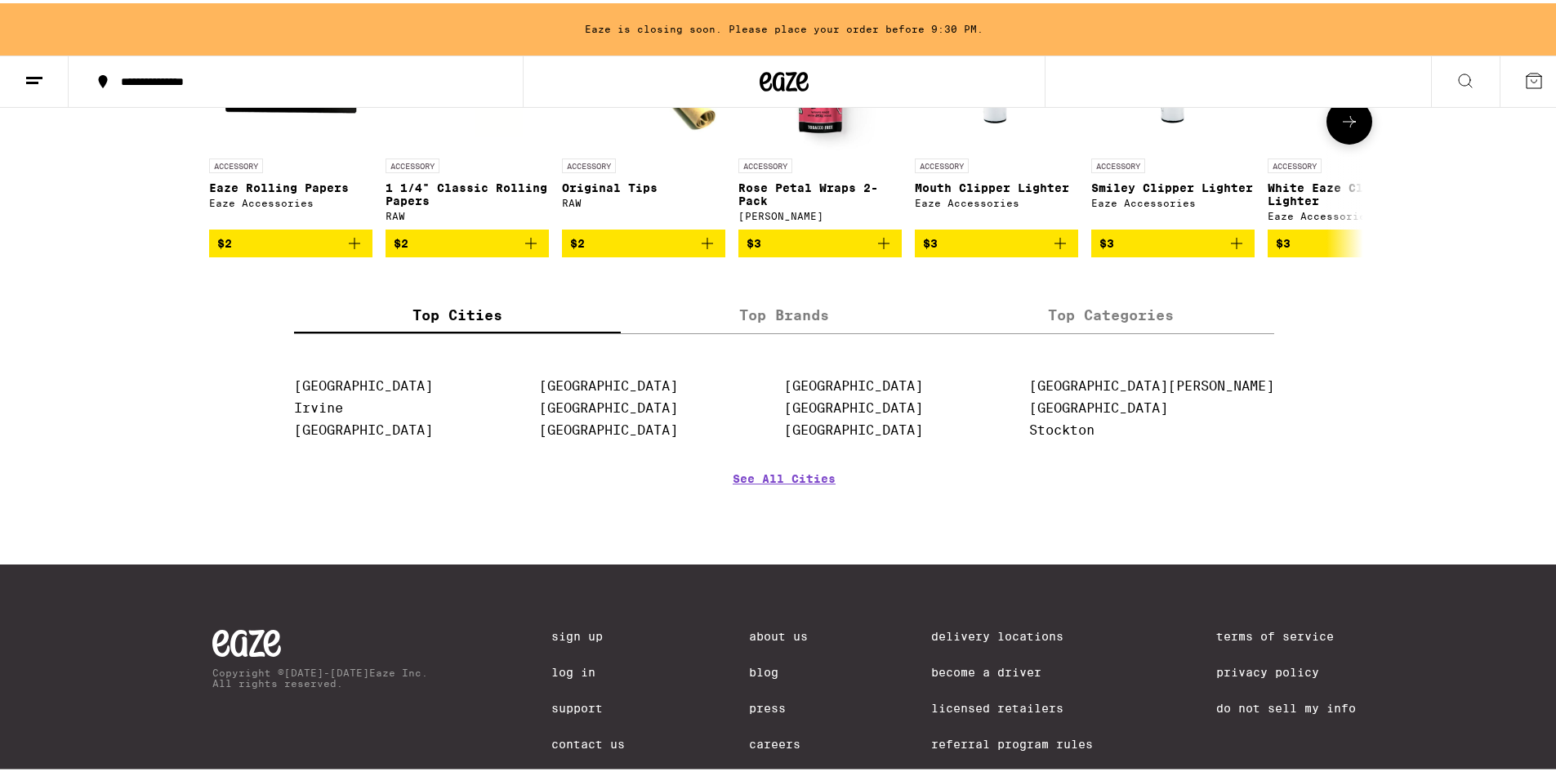
click at [1347, 128] on icon at bounding box center [1349, 119] width 20 height 20
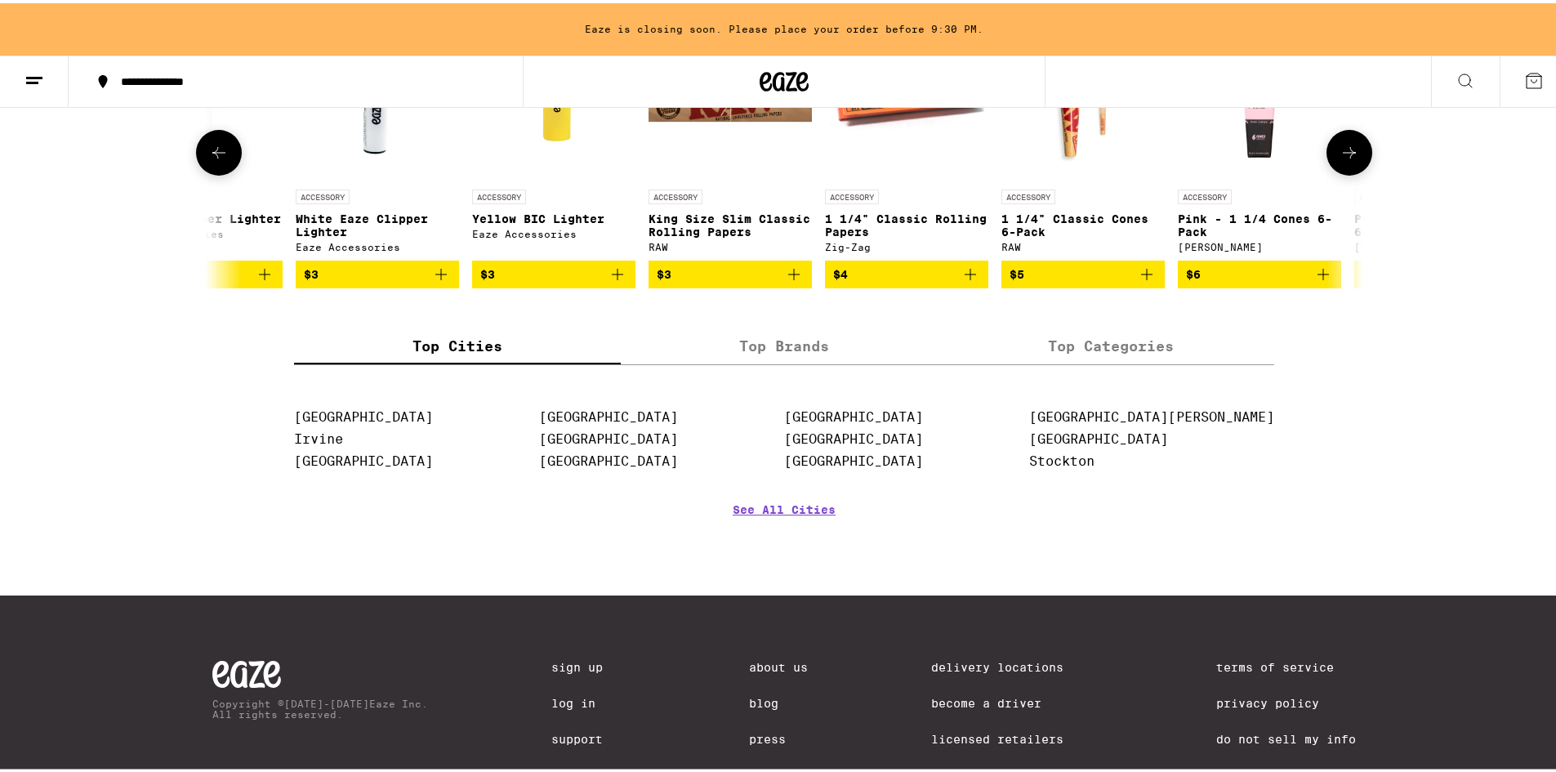
scroll to position [5792, 0]
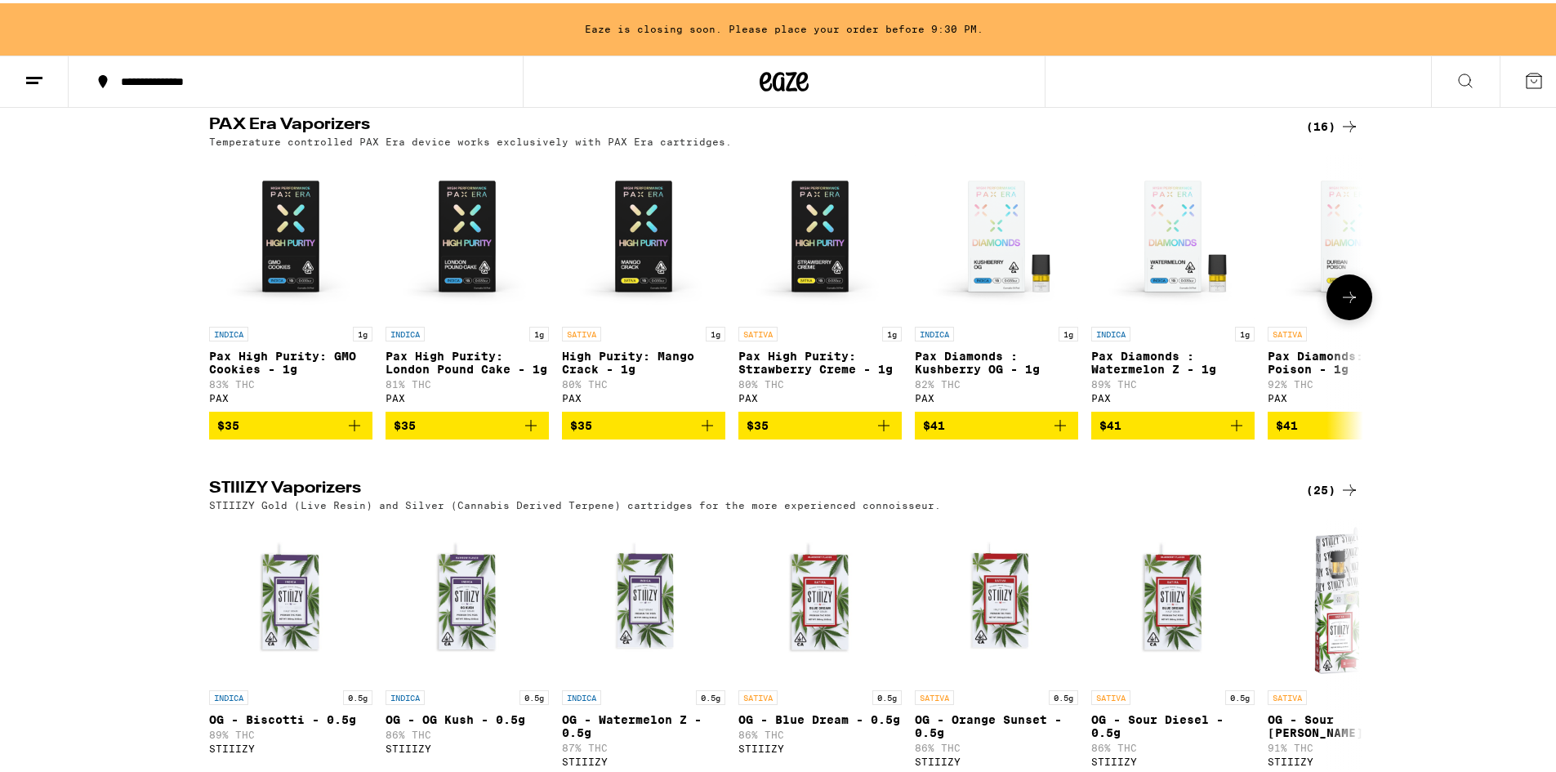
scroll to position [1277, 0]
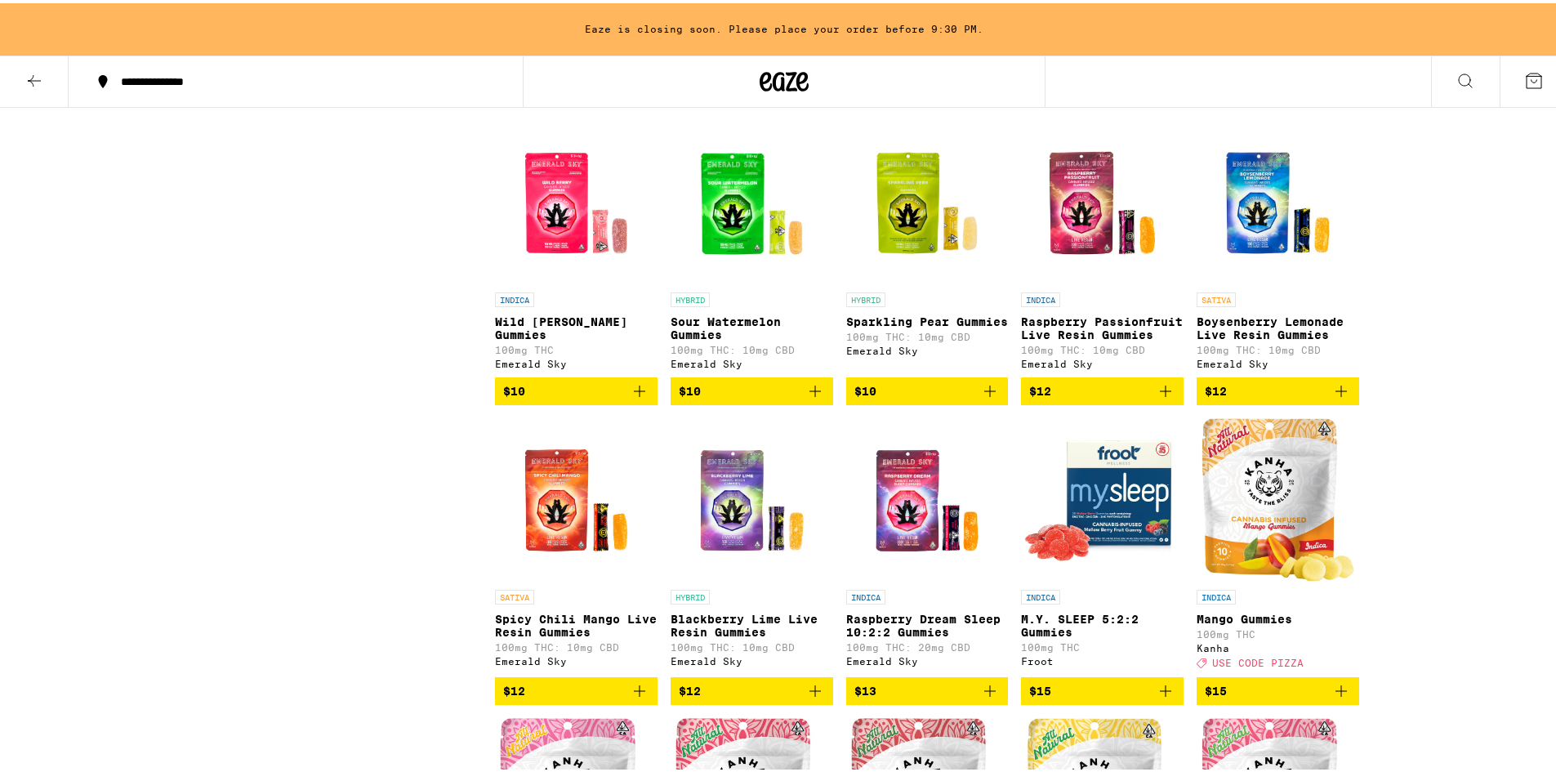
scroll to position [898, 0]
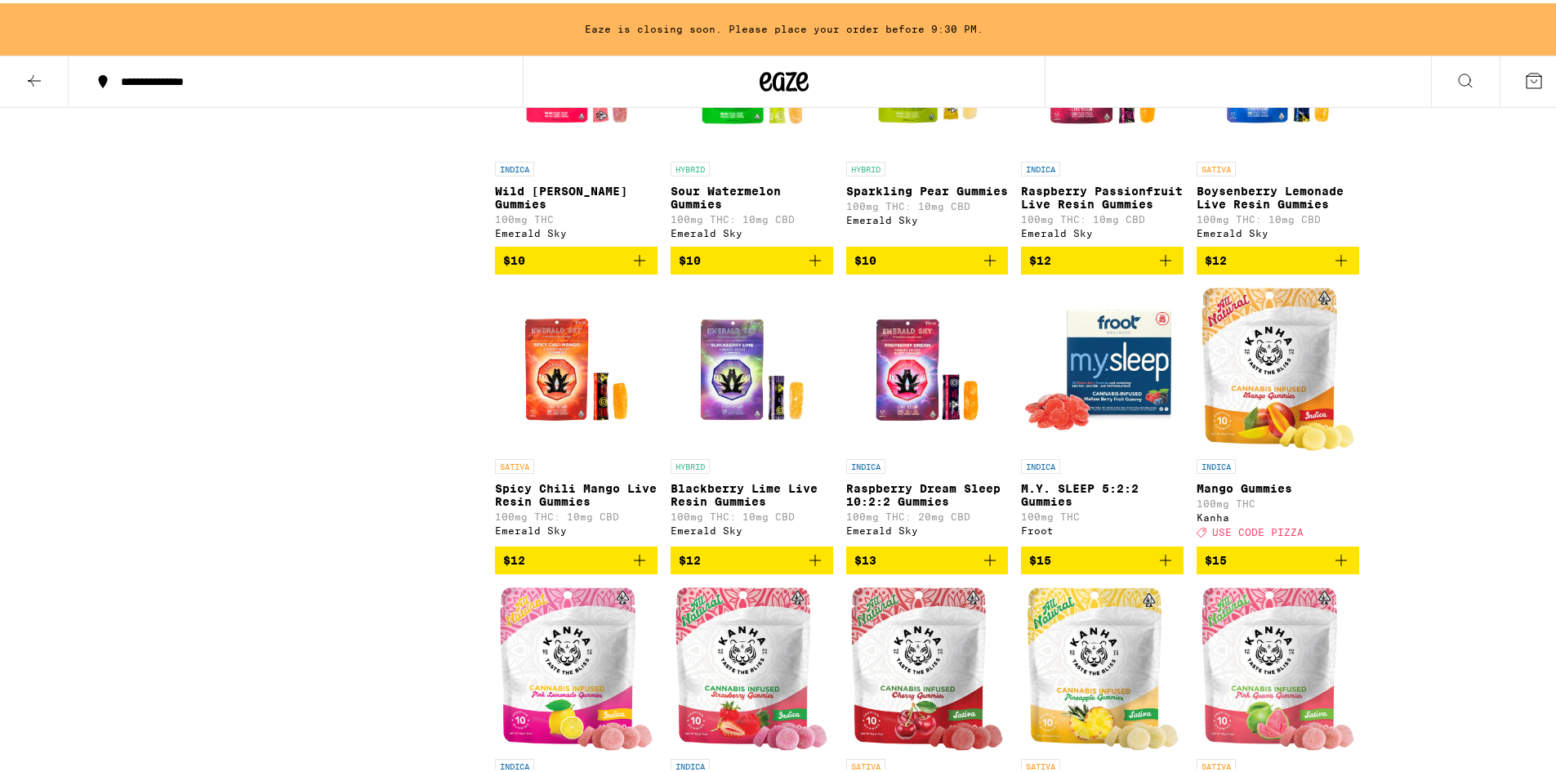
click at [1331, 567] on icon "Add to bag" at bounding box center [1341, 557] width 20 height 20
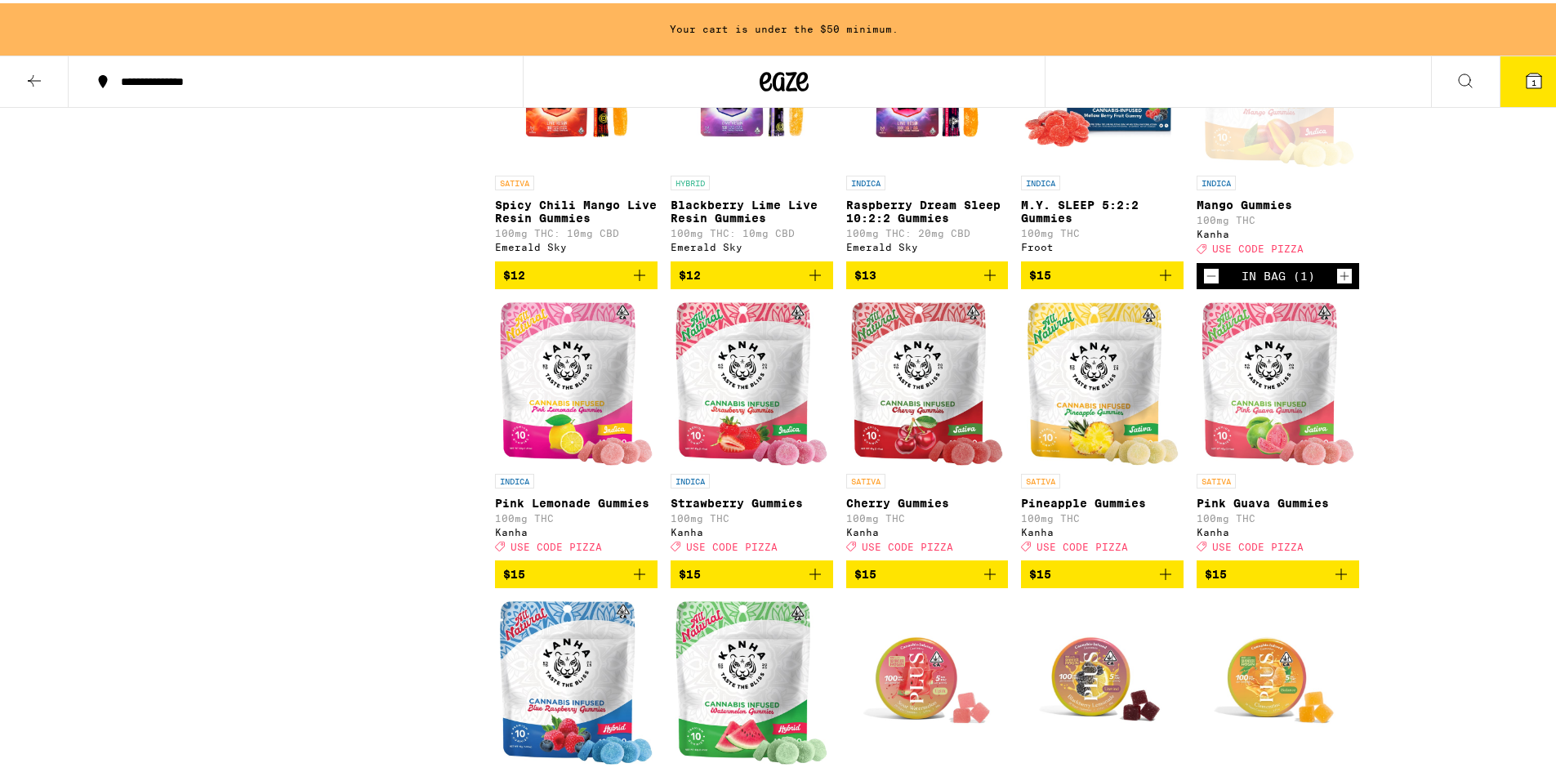
scroll to position [1225, 0]
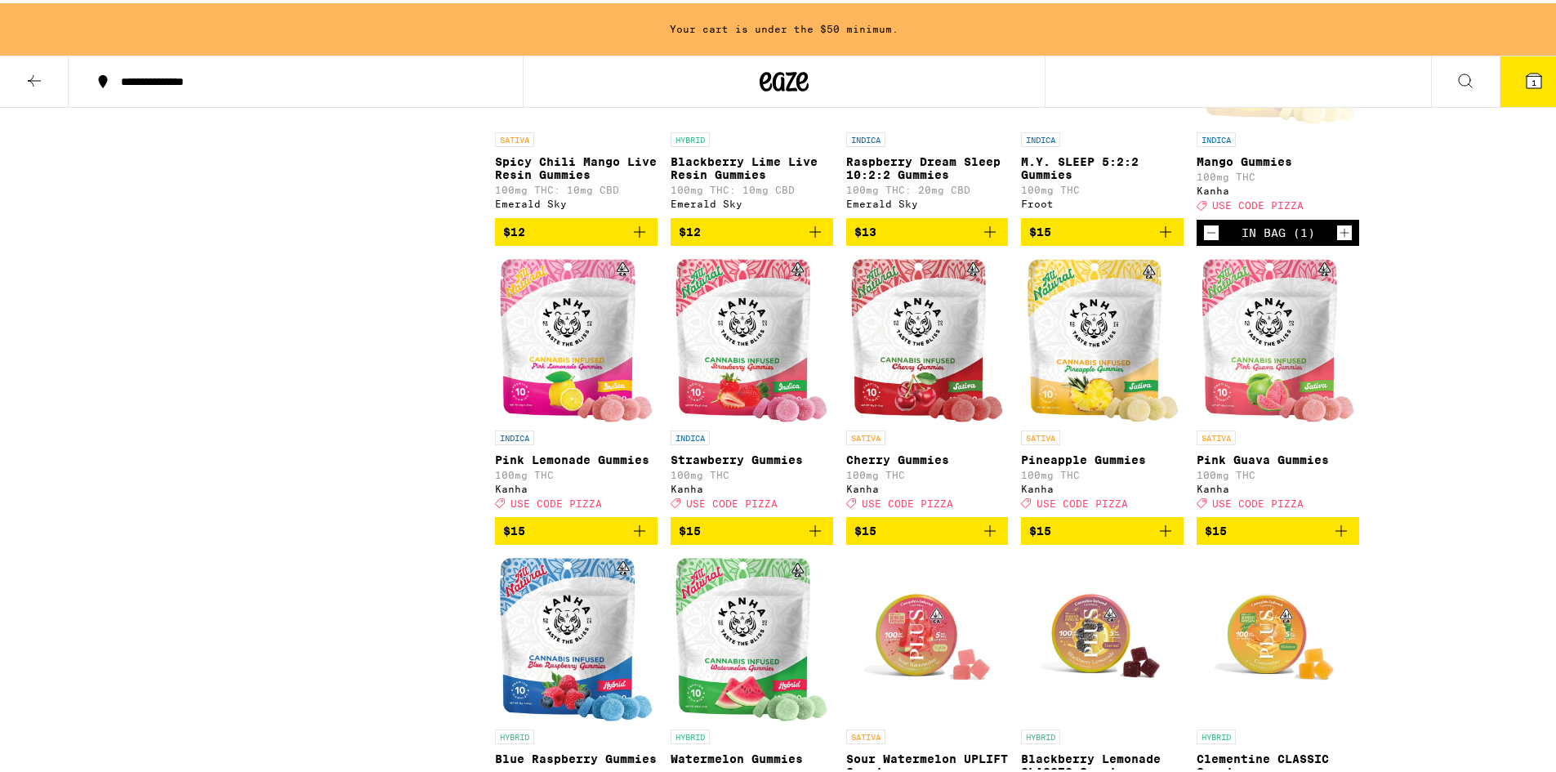
click at [636, 533] on icon "Add to bag" at bounding box center [639, 527] width 11 height 11
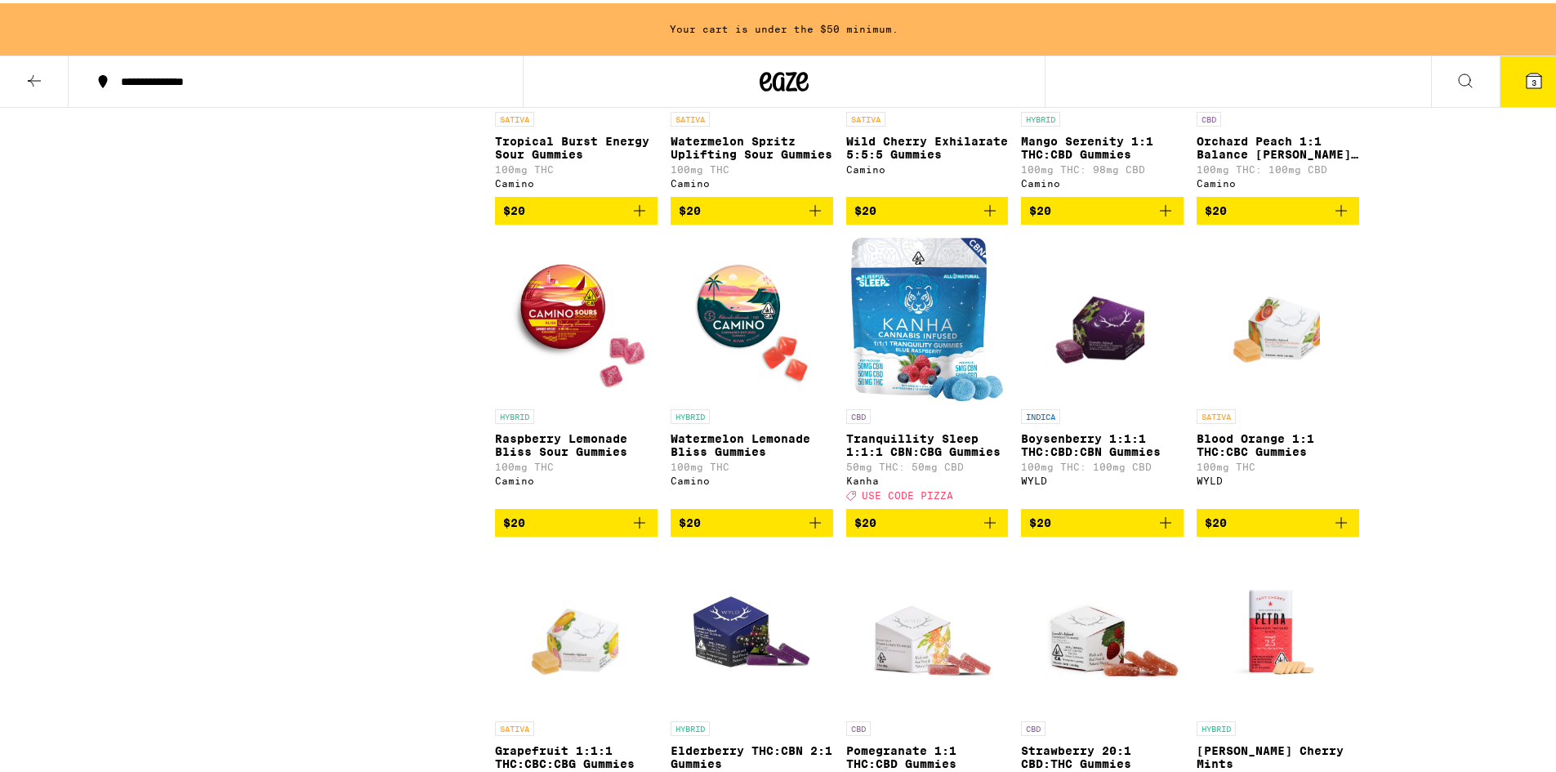
scroll to position [3675, 0]
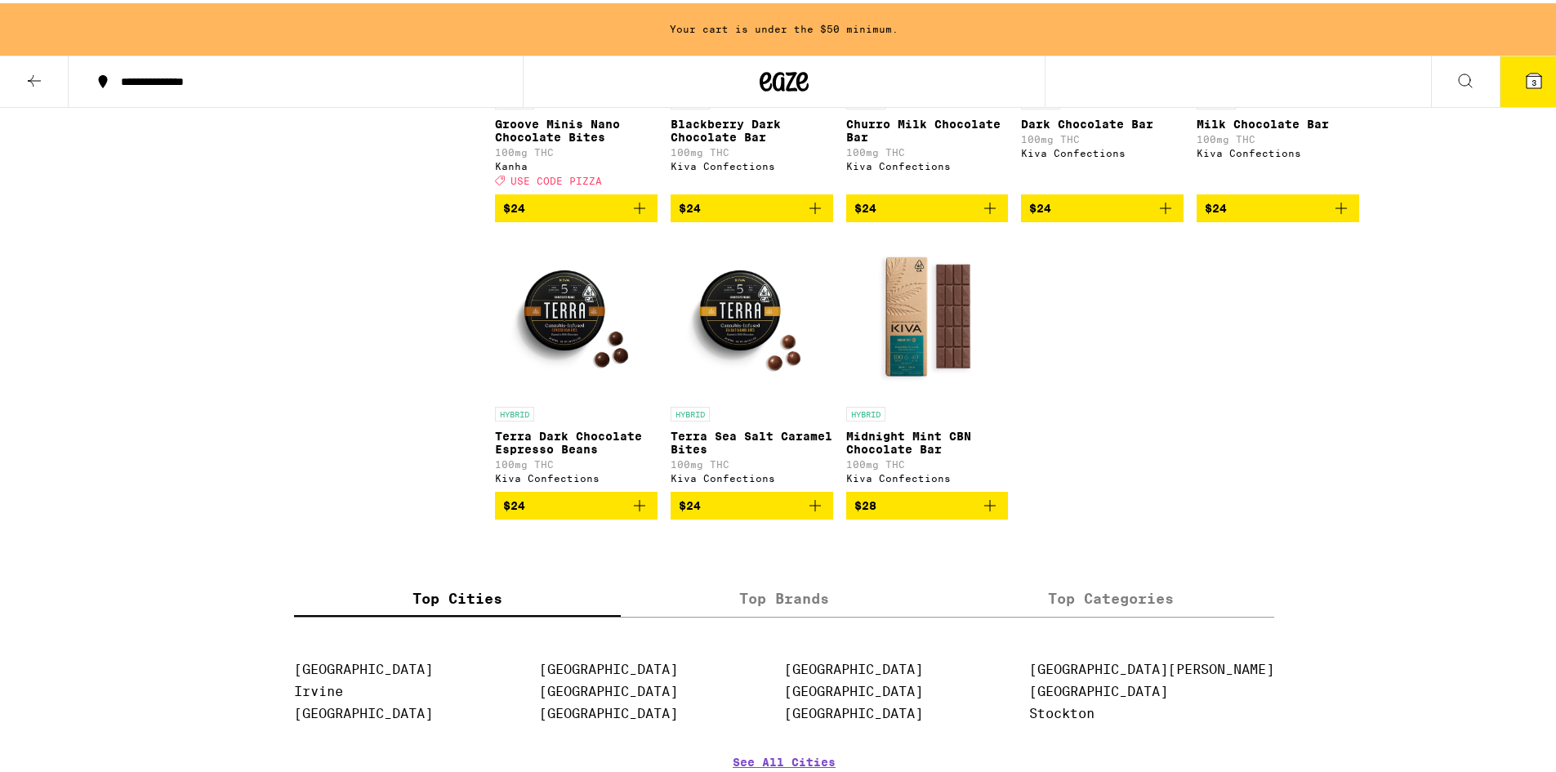
scroll to position [1143, 0]
